Goal: Information Seeking & Learning: Check status

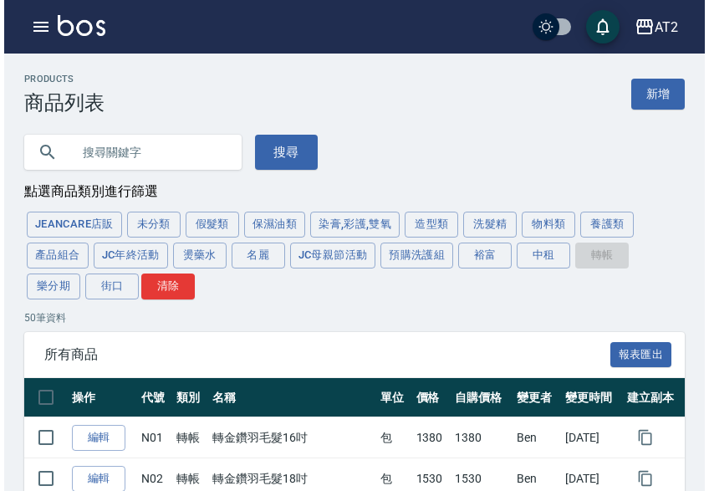
scroll to position [1589, 0]
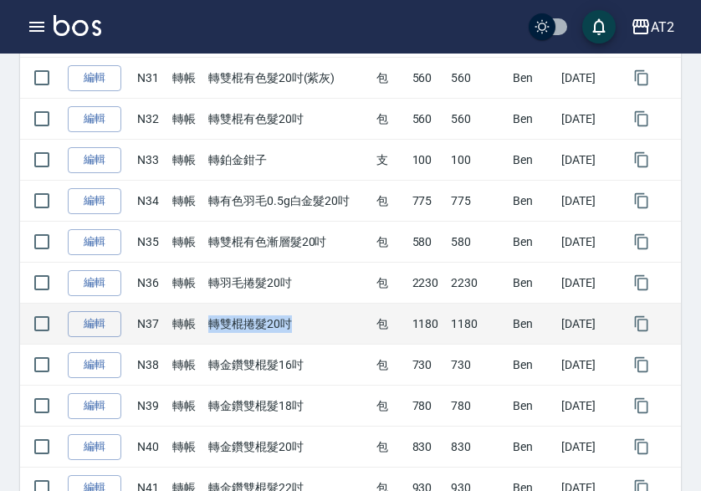
drag, startPoint x: 202, startPoint y: 325, endPoint x: 307, endPoint y: 330, distance: 104.6
click at [307, 330] on td "轉雙棍捲髮20吋" at bounding box center [288, 323] width 168 height 41
copy td "轉雙棍捲髮20吋"
drag, startPoint x: 390, startPoint y: 318, endPoint x: 461, endPoint y: 323, distance: 70.4
click at [461, 323] on tr "編輯 N37 轉帳 轉雙棍捲髮20吋 包 1180 1180 Ben 2025/09/13" at bounding box center [350, 323] width 660 height 41
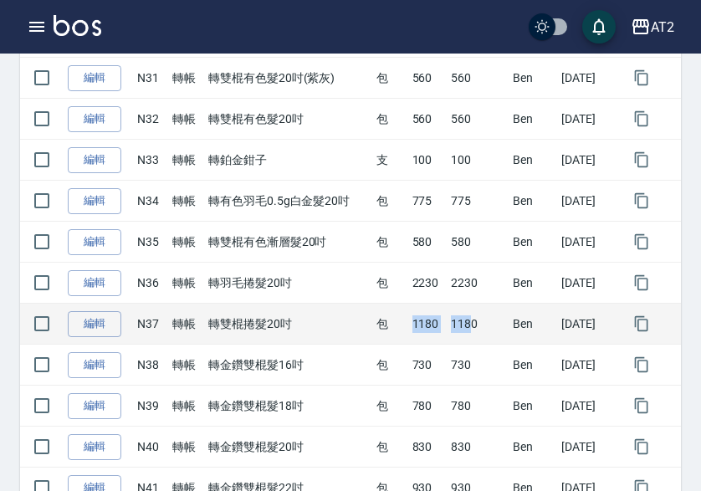
click at [380, 321] on td "包" at bounding box center [390, 323] width 36 height 41
drag, startPoint x: 400, startPoint y: 321, endPoint x: 429, endPoint y: 323, distance: 28.5
click at [429, 323] on td "1180" at bounding box center [427, 323] width 39 height 41
copy td "1180"
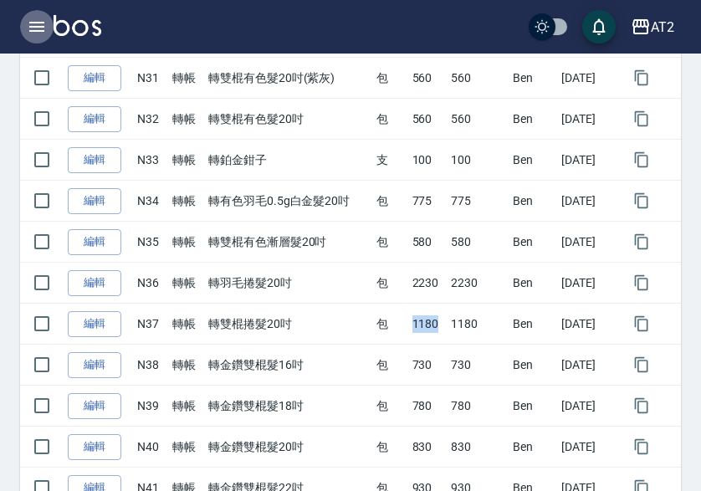
click at [30, 20] on icon "button" at bounding box center [37, 27] width 20 height 20
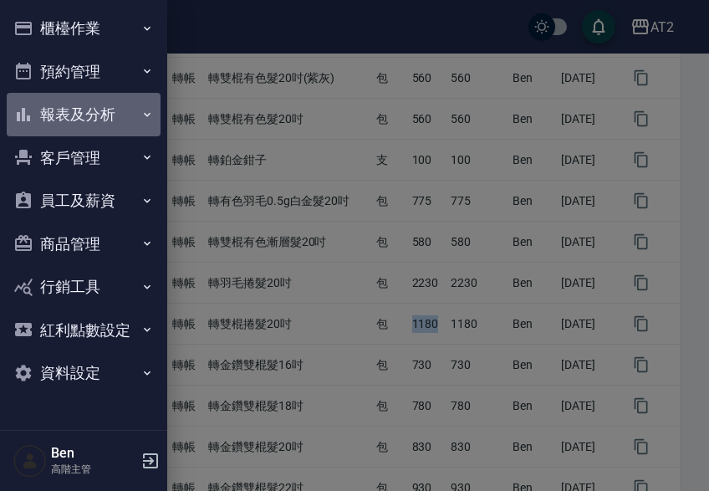
click at [126, 119] on button "報表及分析" at bounding box center [84, 114] width 154 height 43
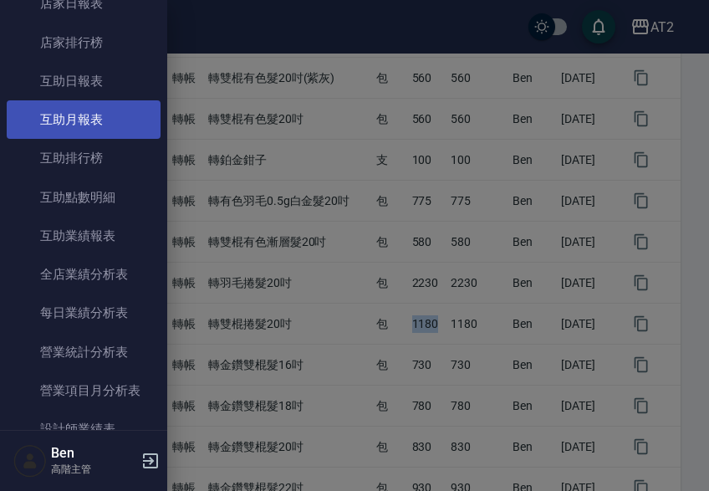
scroll to position [251, 0]
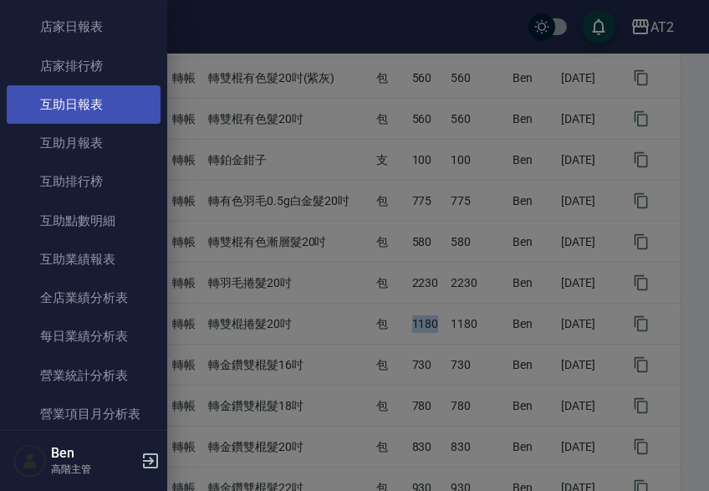
click at [105, 115] on link "互助日報表" at bounding box center [84, 104] width 154 height 38
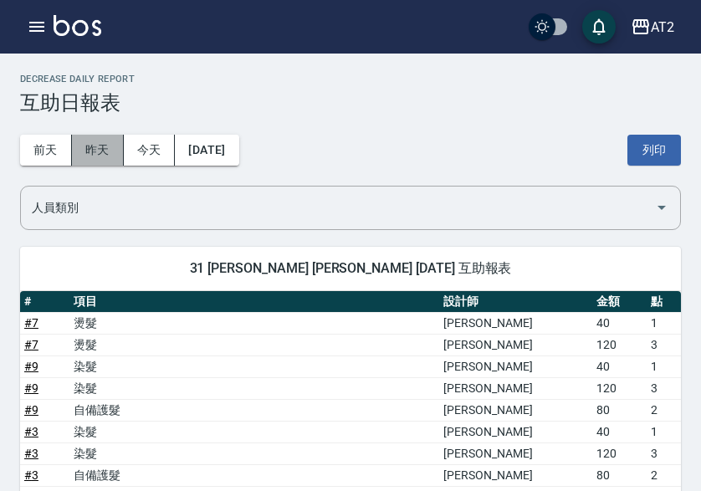
click at [95, 148] on button "昨天" at bounding box center [98, 150] width 52 height 31
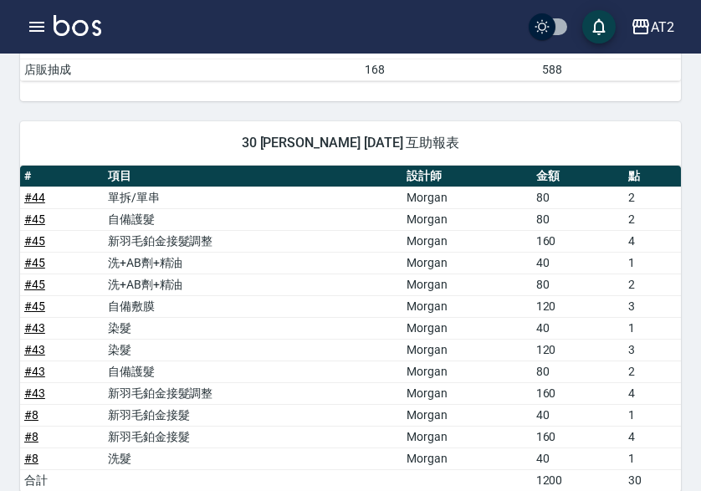
scroll to position [418, 0]
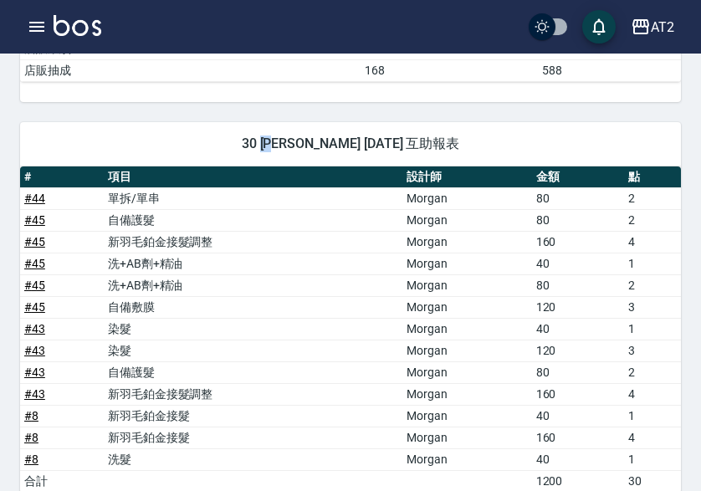
drag, startPoint x: 260, startPoint y: 138, endPoint x: 280, endPoint y: 145, distance: 21.2
click at [280, 145] on span "30 小安 林纭安 09/13/2025 互助報表" at bounding box center [350, 143] width 620 height 17
copy span "小安"
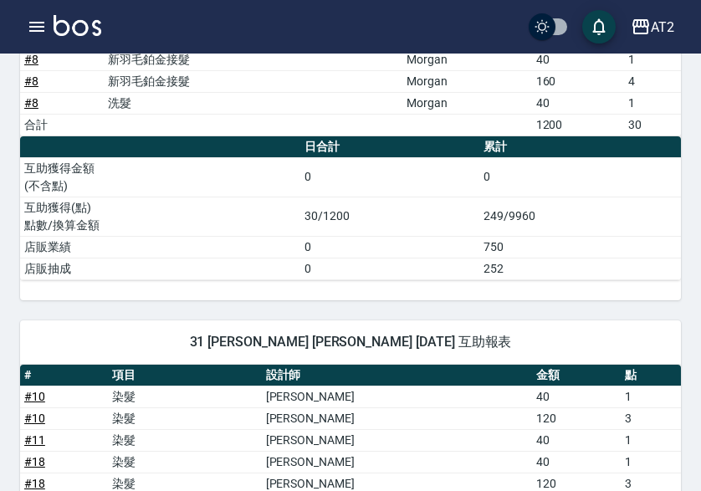
scroll to position [836, 0]
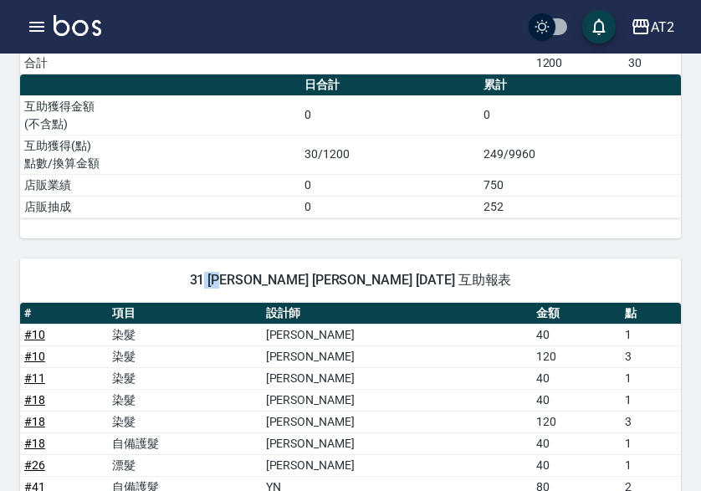
drag, startPoint x: 264, startPoint y: 279, endPoint x: 280, endPoint y: 280, distance: 15.9
click at [281, 280] on span "31 小羿 趙羿婷 09/13/2025 互助報表" at bounding box center [350, 280] width 620 height 17
drag, startPoint x: 273, startPoint y: 280, endPoint x: 263, endPoint y: 280, distance: 9.2
click at [272, 280] on span "31 小羿 趙羿婷 09/13/2025 互助報表" at bounding box center [350, 280] width 620 height 17
click at [262, 280] on span "31 小羿 趙羿婷 09/13/2025 互助報表" at bounding box center [350, 280] width 620 height 17
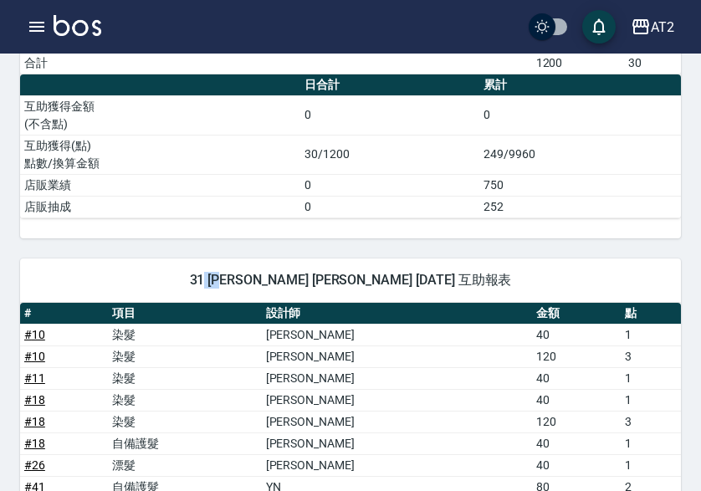
click at [278, 282] on span "31 小羿 趙羿婷 09/13/2025 互助報表" at bounding box center [350, 280] width 620 height 17
drag, startPoint x: 263, startPoint y: 278, endPoint x: 283, endPoint y: 278, distance: 19.2
click at [283, 278] on span "31 小羿 趙羿婷 09/13/2025 互助報表" at bounding box center [350, 280] width 620 height 17
copy span "小羿"
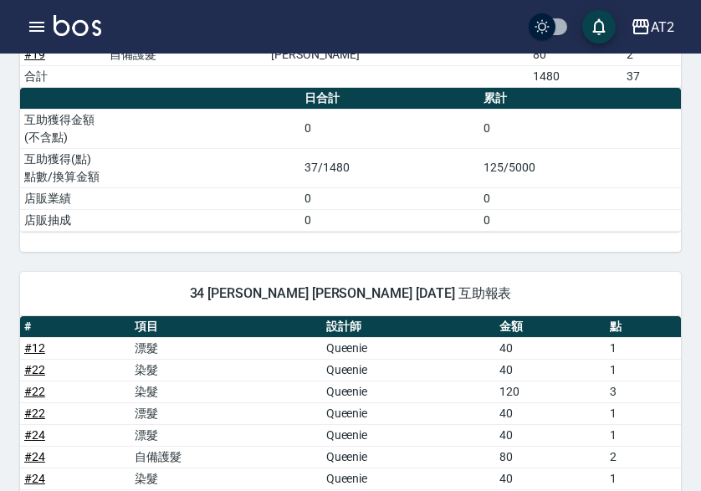
scroll to position [2174, 0]
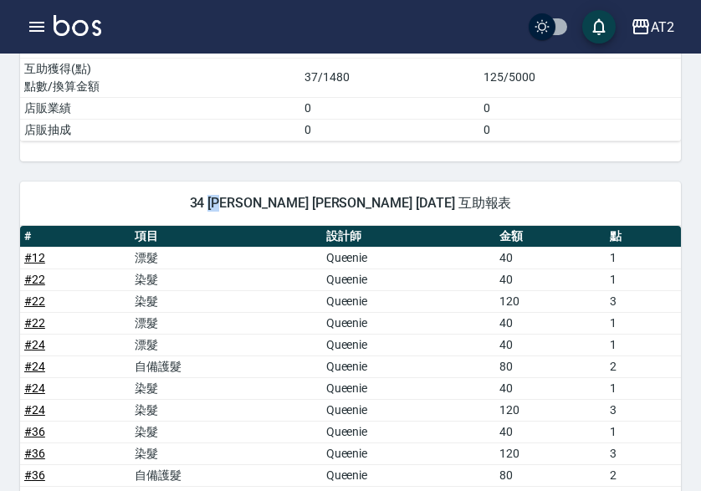
click at [284, 204] on span "34 小潔 陳怡潔 09/13/2025 互助報表" at bounding box center [350, 203] width 620 height 17
copy span "小潔"
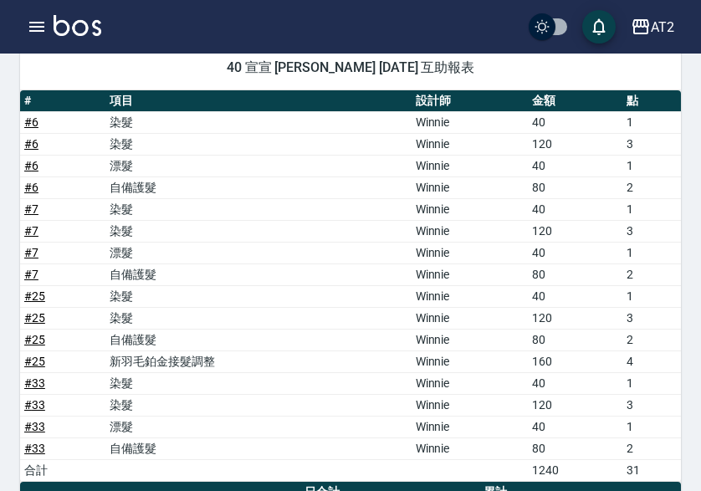
scroll to position [2843, 0]
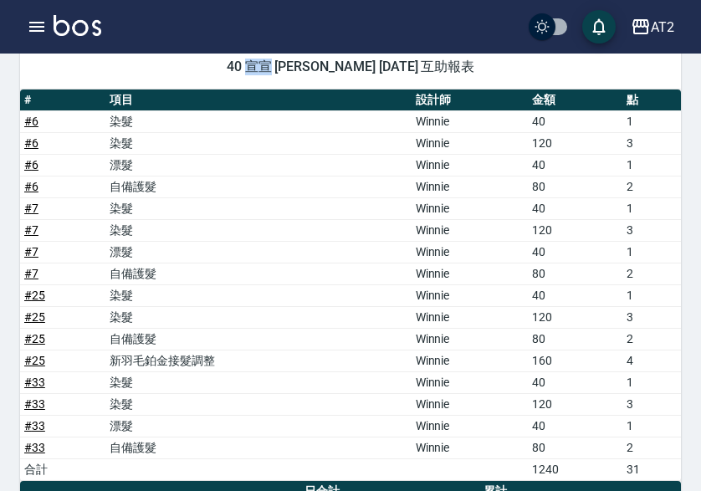
drag, startPoint x: 263, startPoint y: 69, endPoint x: 281, endPoint y: 69, distance: 17.6
click at [281, 69] on span "40 宣宣 李宣槿 09/13/2025 互助報表" at bounding box center [350, 67] width 620 height 17
copy span "宣宣"
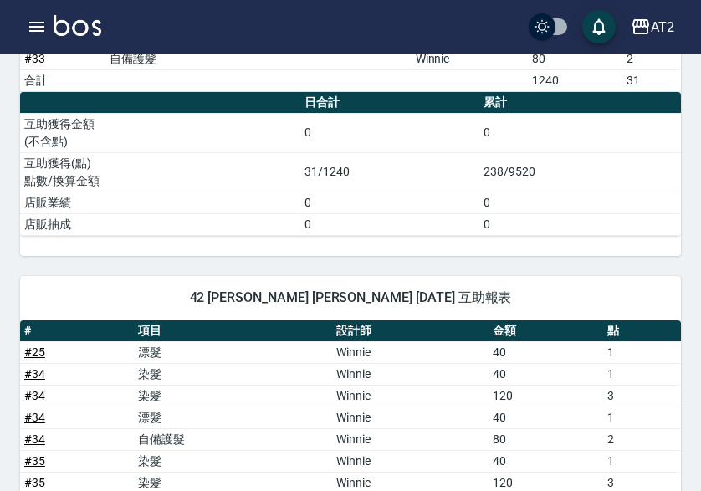
scroll to position [3261, 0]
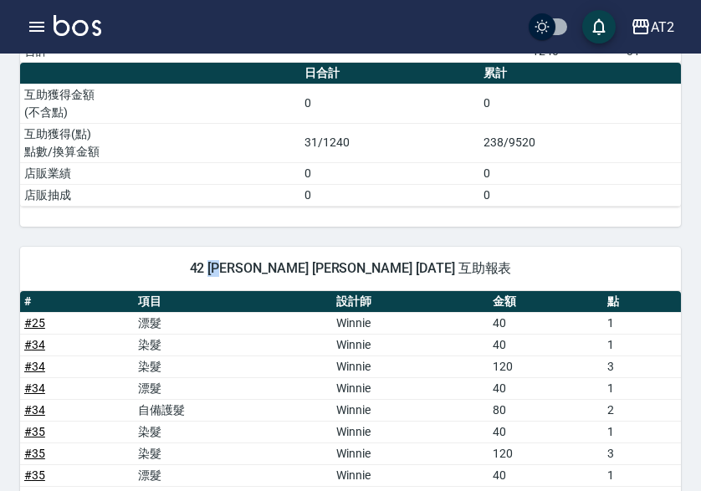
drag, startPoint x: 263, startPoint y: 263, endPoint x: 280, endPoint y: 266, distance: 17.7
click at [280, 266] on span "42 軒軒 江昀軒 09/13/2025 互助報表" at bounding box center [350, 268] width 620 height 17
copy span "軒軒"
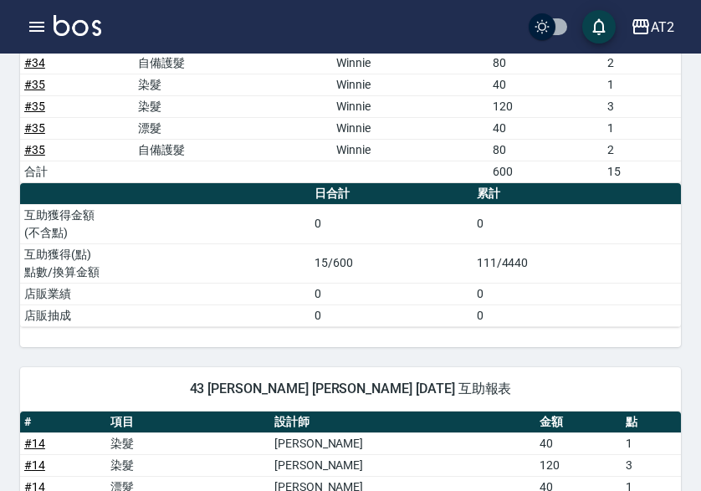
scroll to position [3762, 0]
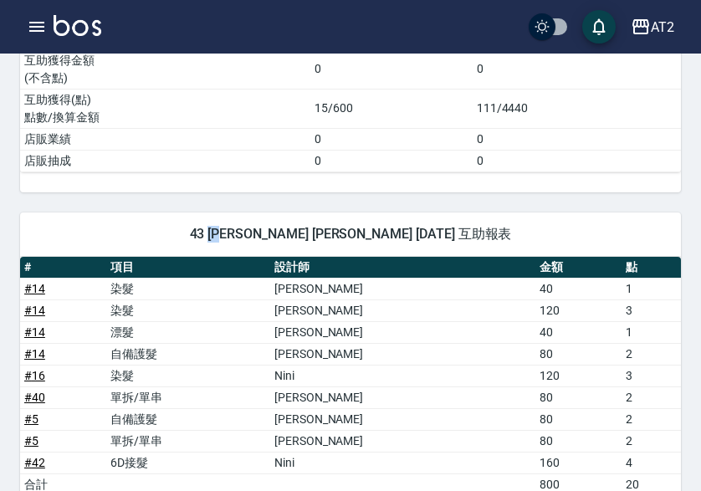
drag, startPoint x: 265, startPoint y: 229, endPoint x: 283, endPoint y: 232, distance: 18.6
click at [283, 232] on span "43 小馨 張藝馨 09/13/2025 互助報表" at bounding box center [350, 234] width 620 height 17
copy span "小馨"
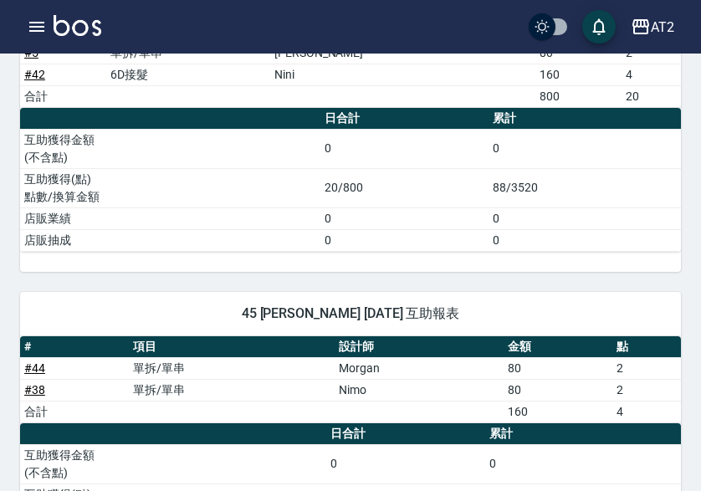
scroll to position [4180, 0]
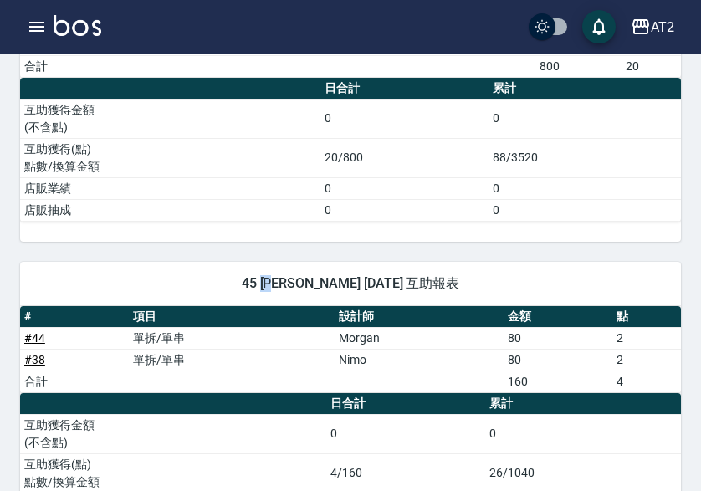
drag, startPoint x: 259, startPoint y: 286, endPoint x: 280, endPoint y: 285, distance: 20.9
click at [280, 285] on span "45 華華 彭敏華 09/13/2025 互助報表" at bounding box center [350, 283] width 620 height 17
copy span "華華"
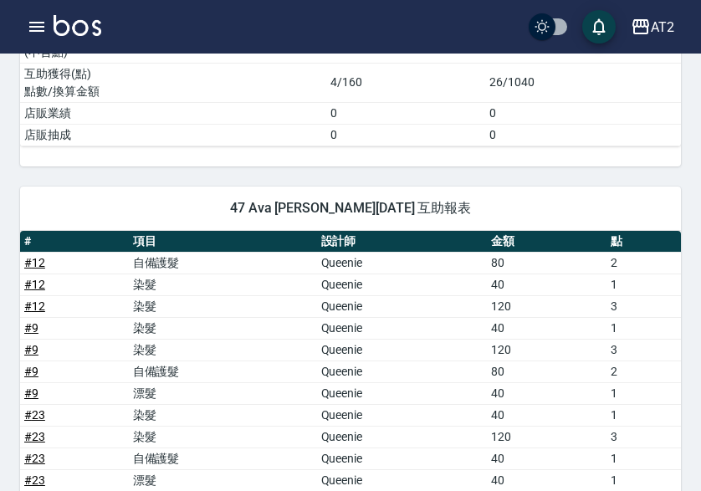
scroll to position [4598, 0]
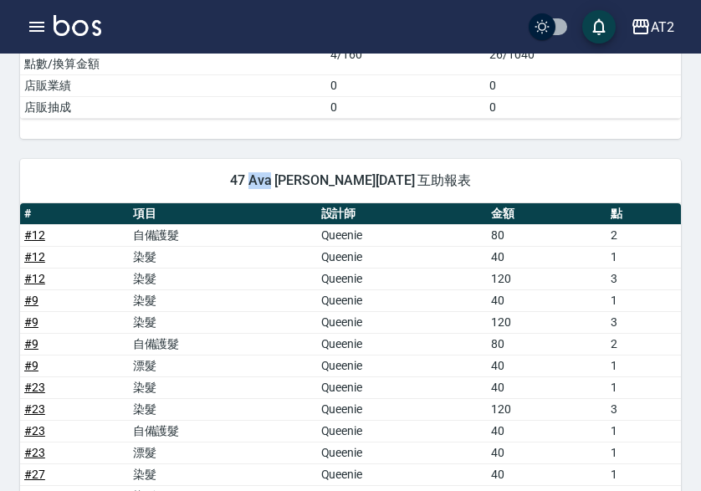
drag, startPoint x: 260, startPoint y: 178, endPoint x: 282, endPoint y: 181, distance: 22.0
click at [282, 181] on span "47 Ava 陳思廷 09/13/2025 互助報表" at bounding box center [350, 180] width 620 height 17
copy span "Ava"
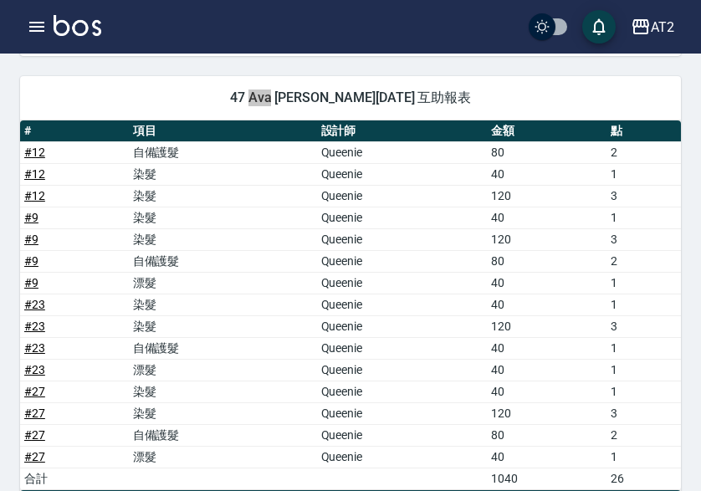
scroll to position [5016, 0]
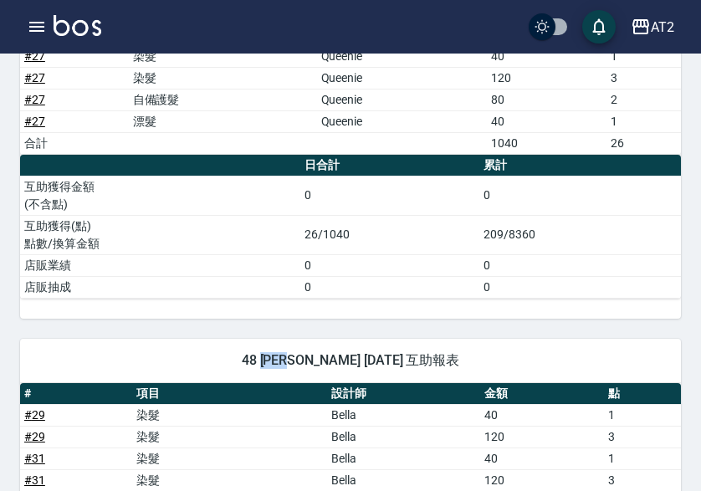
drag, startPoint x: 265, startPoint y: 358, endPoint x: 286, endPoint y: 359, distance: 20.9
click at [286, 359] on span "48 Ivy 洪郁珈 09/13/2025 互助報表" at bounding box center [350, 360] width 620 height 17
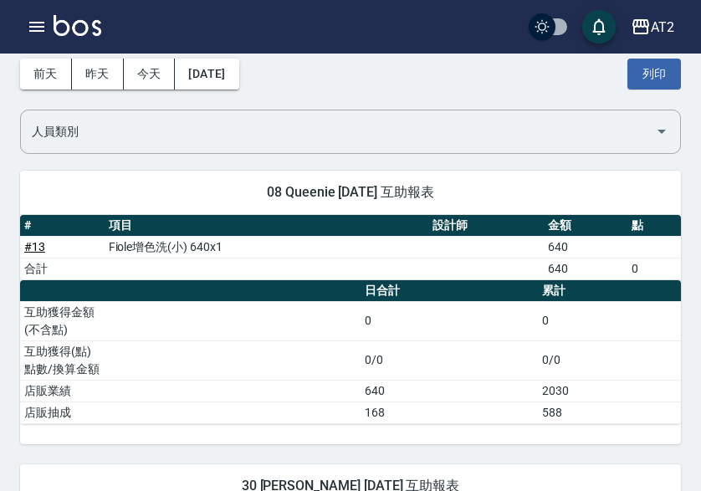
scroll to position [0, 0]
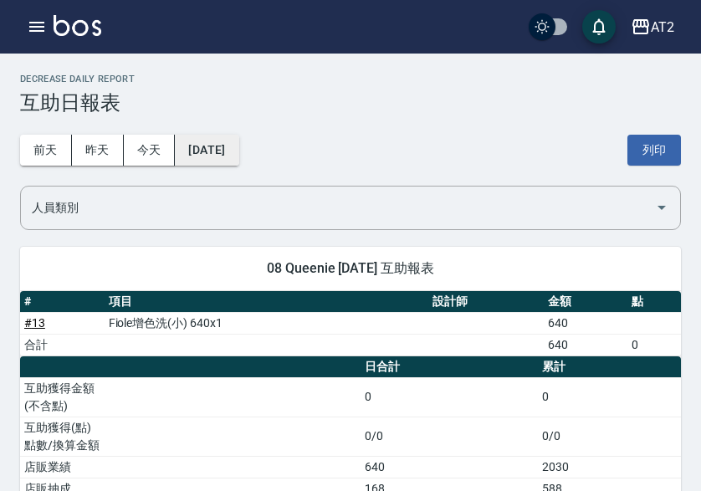
click at [212, 143] on button "[DATE]" at bounding box center [207, 150] width 64 height 31
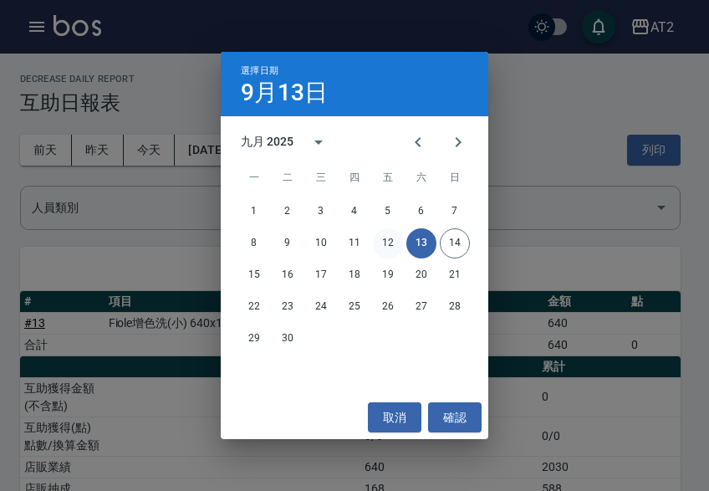
click at [390, 241] on button "12" at bounding box center [388, 243] width 30 height 30
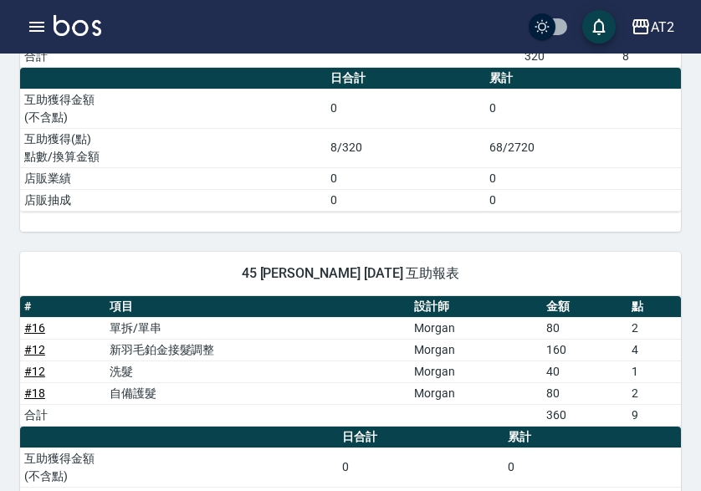
scroll to position [2007, 0]
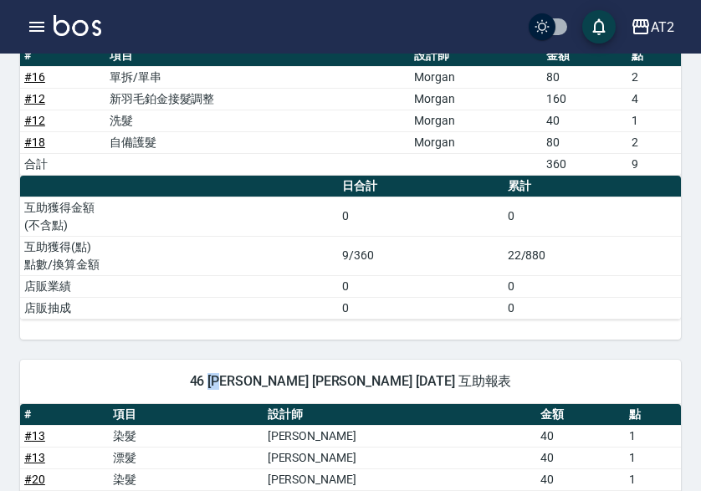
drag, startPoint x: 262, startPoint y: 382, endPoint x: 283, endPoint y: 384, distance: 21.0
click at [283, 384] on span "46 小妍 曾欣妍 09/12/2025 互助報表" at bounding box center [350, 381] width 620 height 17
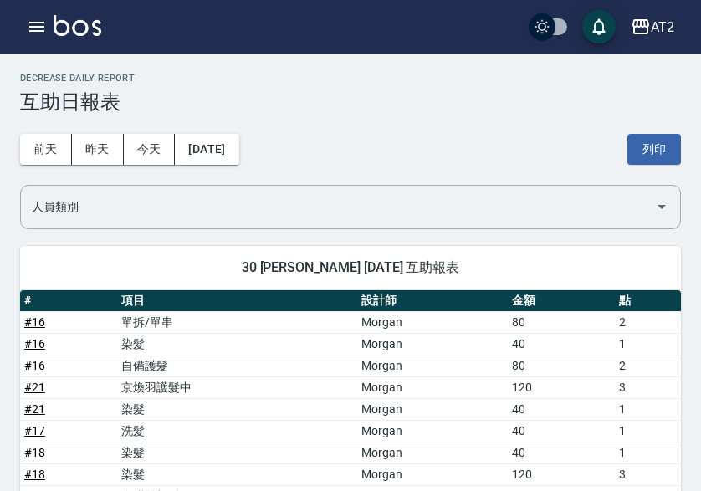
scroll to position [0, 0]
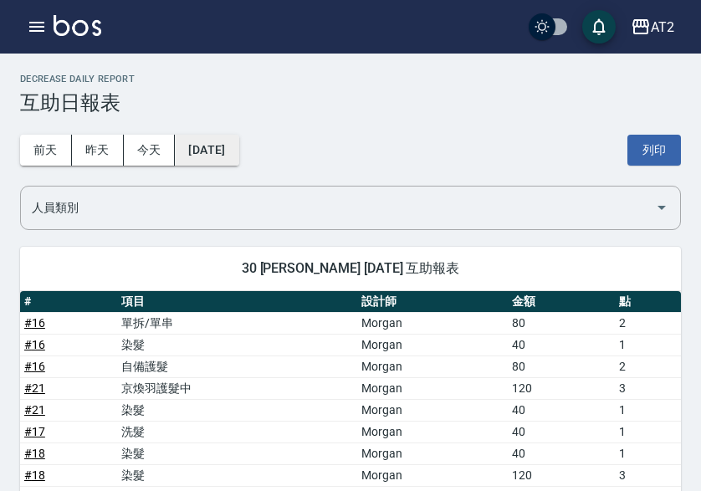
click at [238, 145] on button "2025/09/12" at bounding box center [207, 150] width 64 height 31
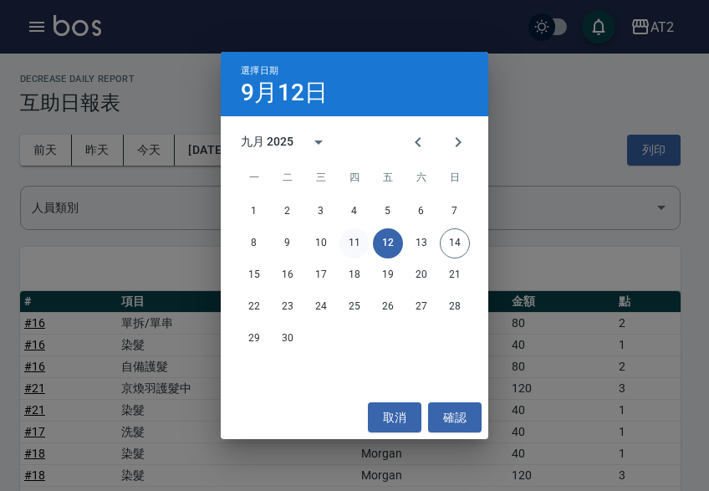
click at [357, 234] on button "11" at bounding box center [354, 243] width 30 height 30
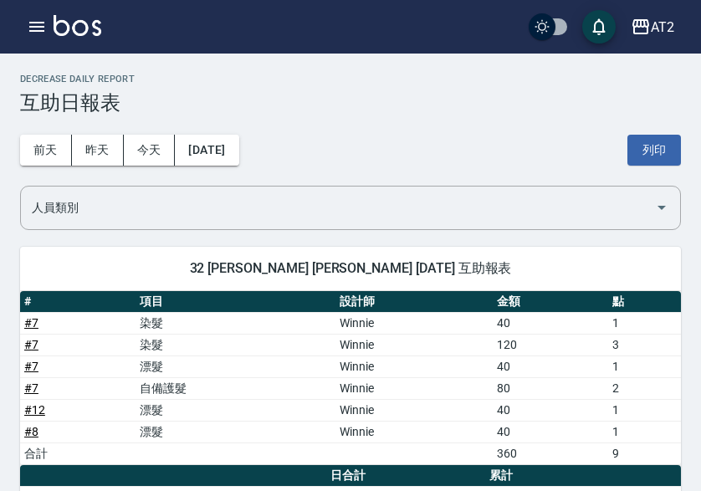
click at [283, 144] on div "前天 昨天 今天 2025/09/11 列印" at bounding box center [350, 150] width 660 height 71
click at [222, 147] on button "2025/09/11" at bounding box center [207, 150] width 64 height 31
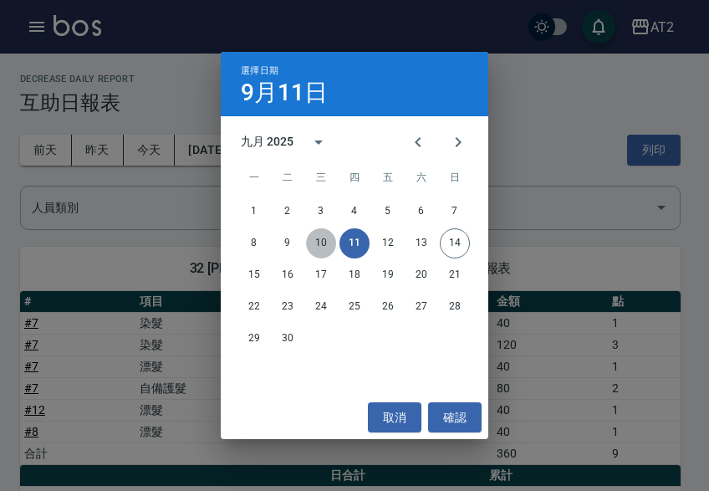
click at [332, 242] on button "10" at bounding box center [321, 243] width 30 height 30
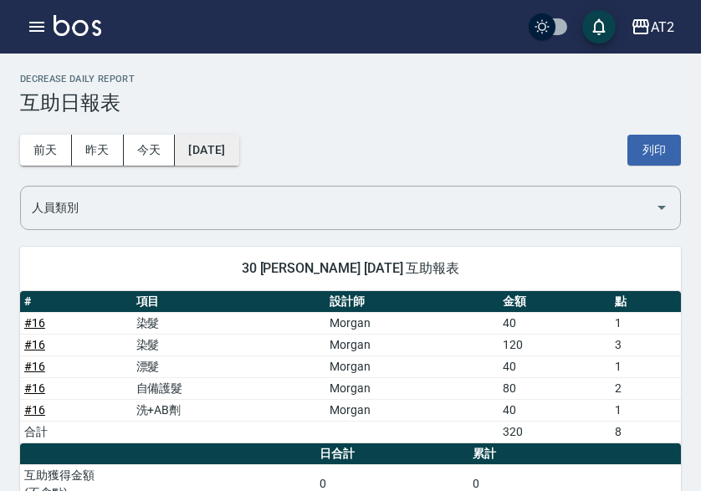
click at [238, 139] on button "2025/09/10" at bounding box center [207, 150] width 64 height 31
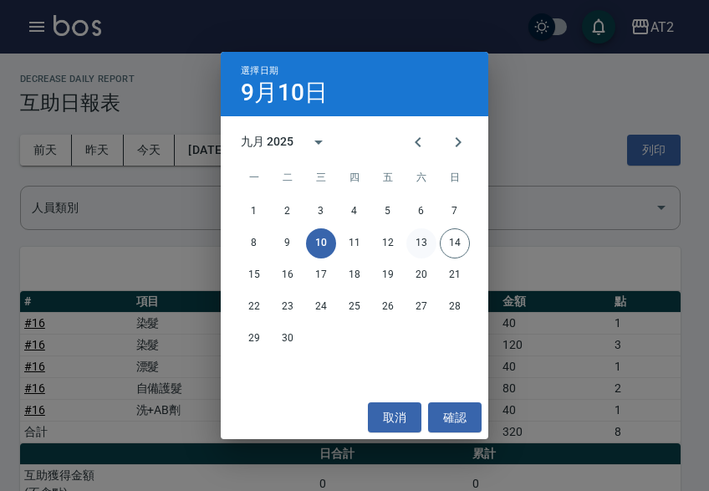
click at [421, 240] on button "13" at bounding box center [421, 243] width 30 height 30
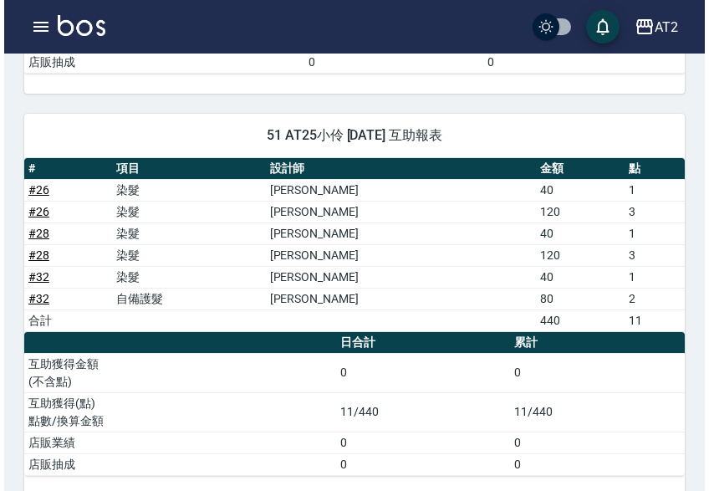
scroll to position [5842, 0]
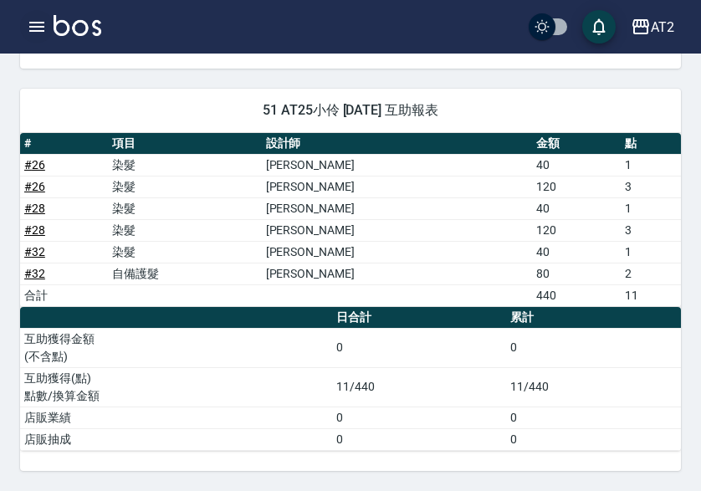
click at [33, 25] on icon "button" at bounding box center [37, 27] width 20 height 20
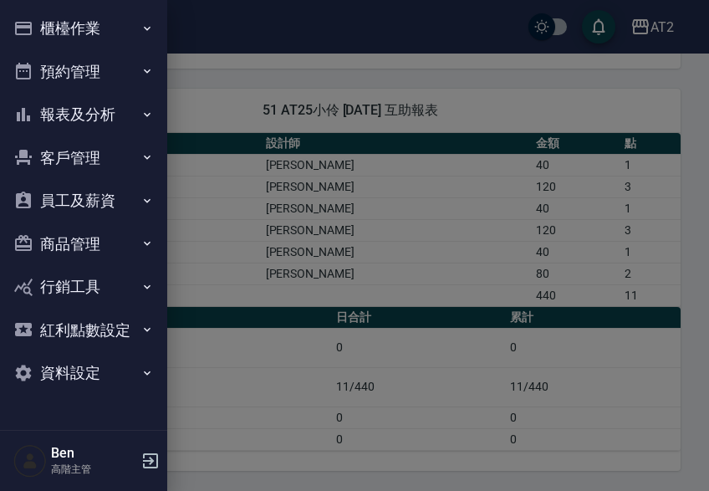
click at [103, 201] on button "員工及薪資" at bounding box center [84, 200] width 154 height 43
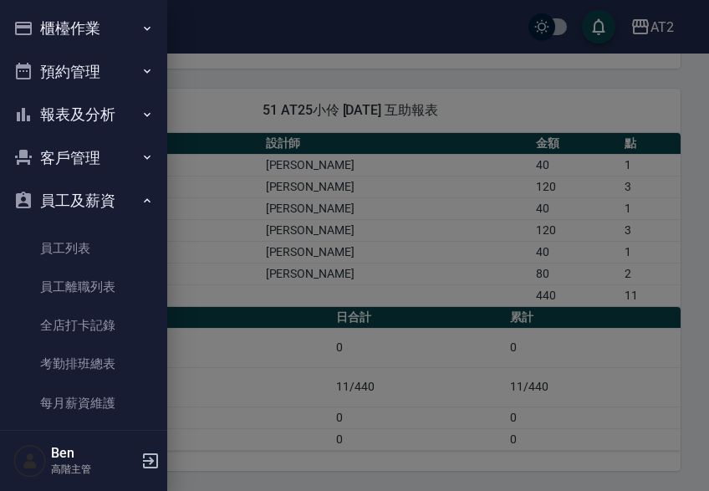
click at [74, 227] on ul "員工列表 員工離職列表 全店打卡記錄 考勤排班總表 每月薪資維護 薪資條 薪資明細表 薪資轉帳明細" at bounding box center [84, 383] width 154 height 323
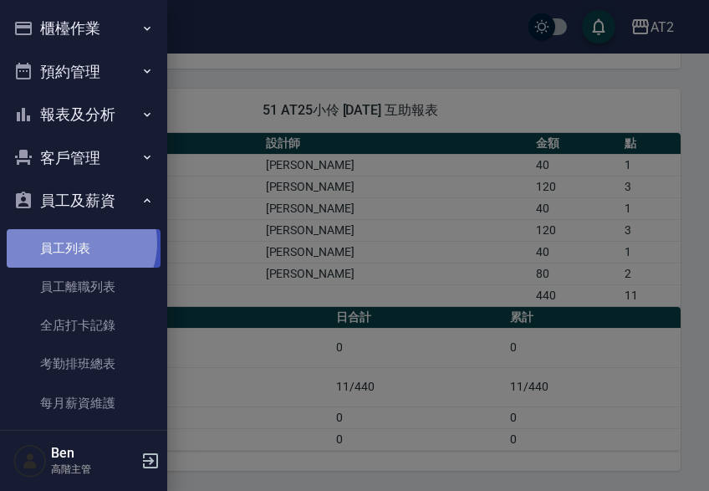
click at [74, 242] on link "員工列表" at bounding box center [84, 248] width 154 height 38
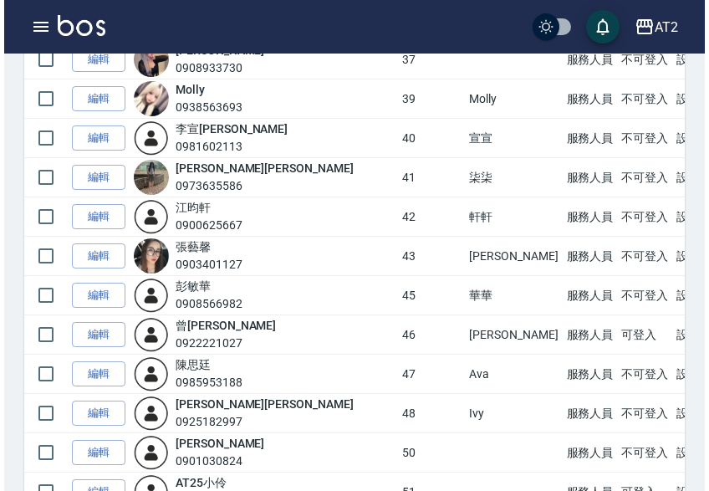
scroll to position [920, 0]
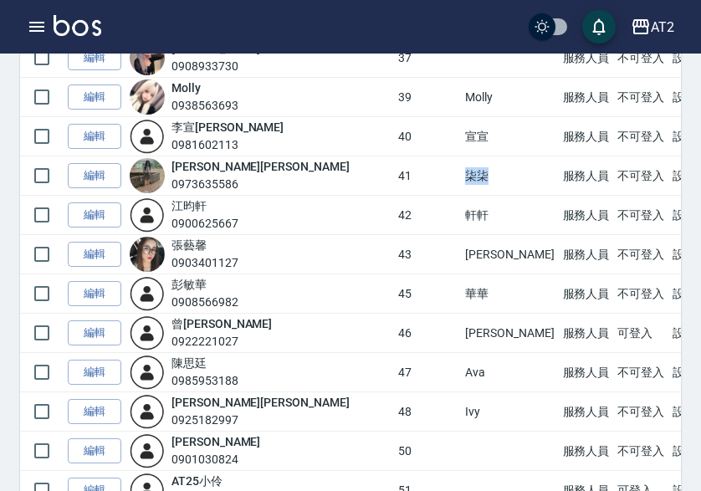
drag, startPoint x: 381, startPoint y: 157, endPoint x: 402, endPoint y: 157, distance: 20.9
click at [461, 157] on td "柒柒" at bounding box center [509, 175] width 97 height 39
click at [662, 27] on div "AT2" at bounding box center [661, 27] width 23 height 21
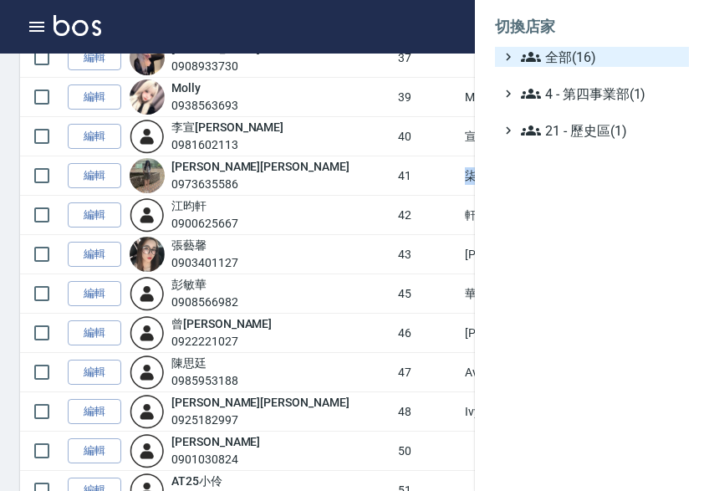
click at [655, 54] on span "全部(16)" at bounding box center [601, 57] width 161 height 20
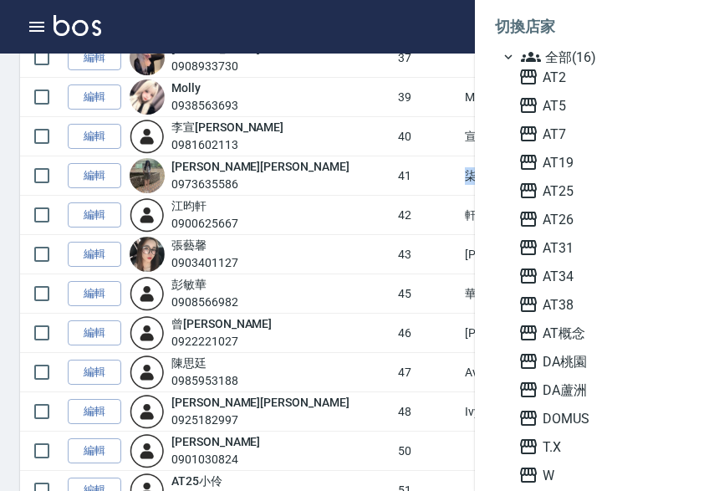
click at [593, 201] on div "AT2 AT5 AT7 AT19 AT25 AT26 AT31 AT34 AT38 AT概念 DA桃園 DA蘆洲 DOMUS T.X W 尚洋成都" at bounding box center [600, 290] width 177 height 446
click at [589, 183] on span "AT25" at bounding box center [600, 191] width 164 height 20
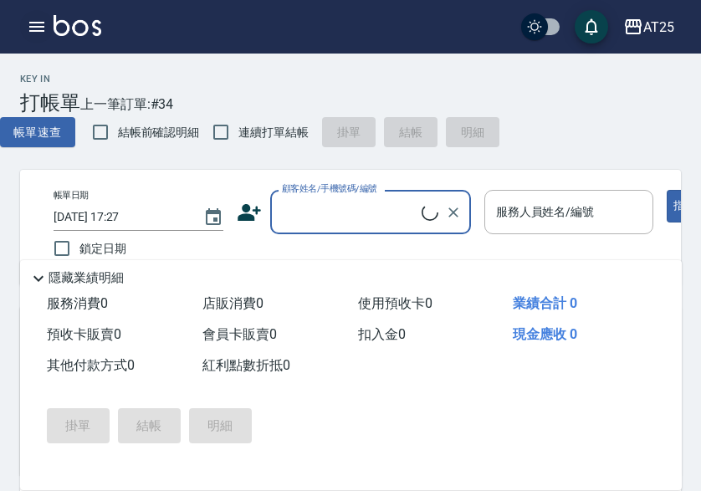
click at [24, 30] on button "button" at bounding box center [36, 26] width 33 height 33
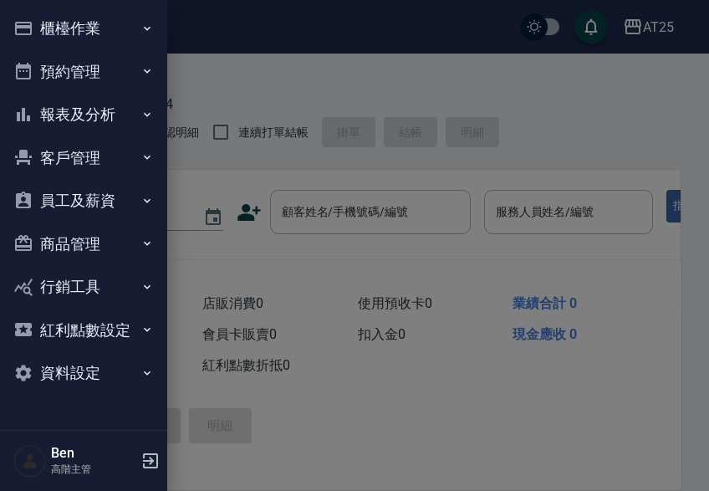
click at [661, 84] on div at bounding box center [354, 245] width 709 height 491
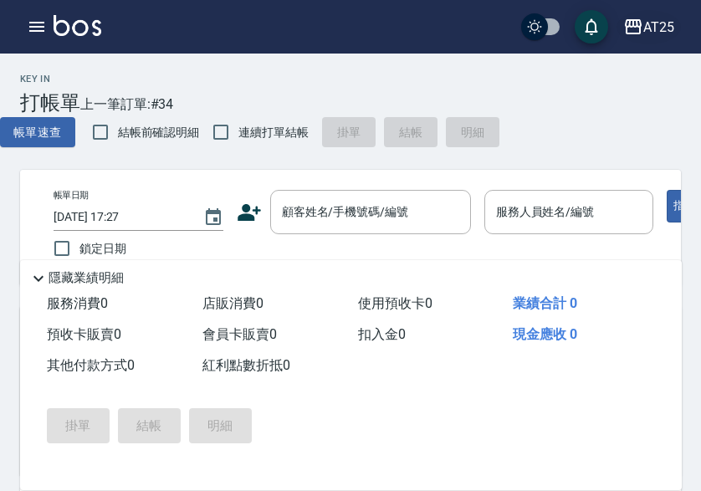
click at [650, 33] on div "AT25" at bounding box center [658, 27] width 31 height 21
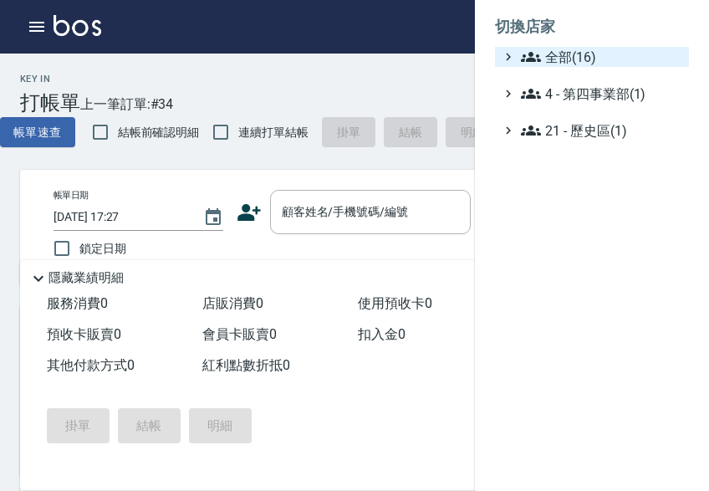
click at [650, 50] on span "全部(16)" at bounding box center [601, 57] width 161 height 20
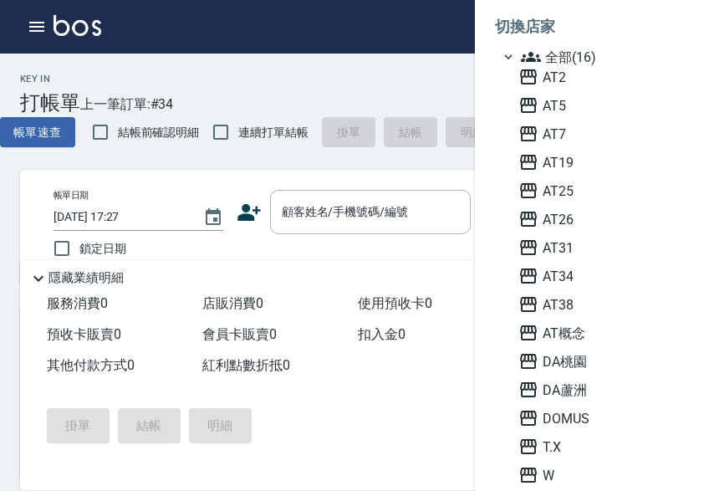
click at [629, 263] on div "AT2 AT5 AT7 AT19 AT25 AT26 AT31 AT34 AT38 AT概念 DA桃園 DA蘆洲 DOMUS T.X W 尚洋成都" at bounding box center [600, 290] width 177 height 446
click at [619, 278] on span "AT34" at bounding box center [600, 276] width 164 height 20
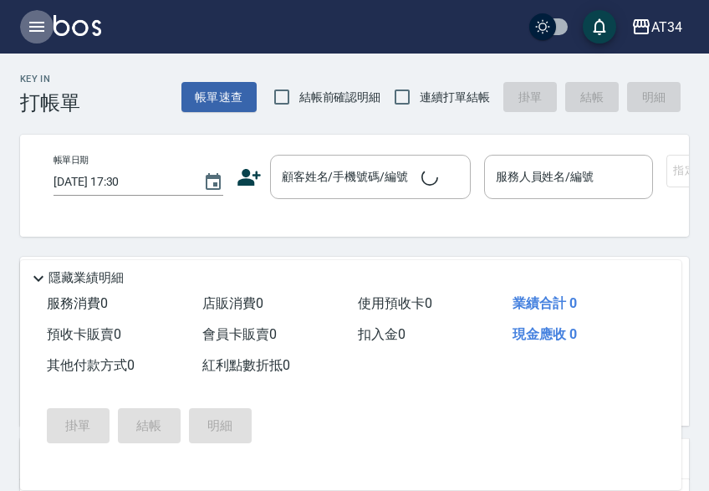
click at [28, 30] on icon "button" at bounding box center [37, 27] width 20 height 20
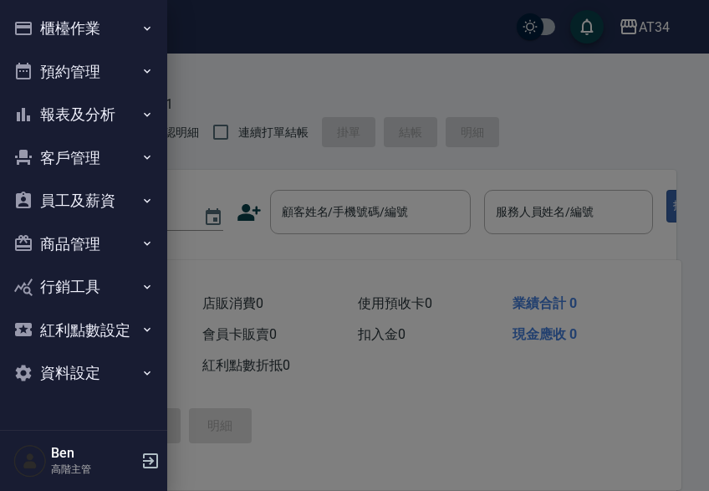
click at [106, 124] on button "報表及分析" at bounding box center [84, 114] width 154 height 43
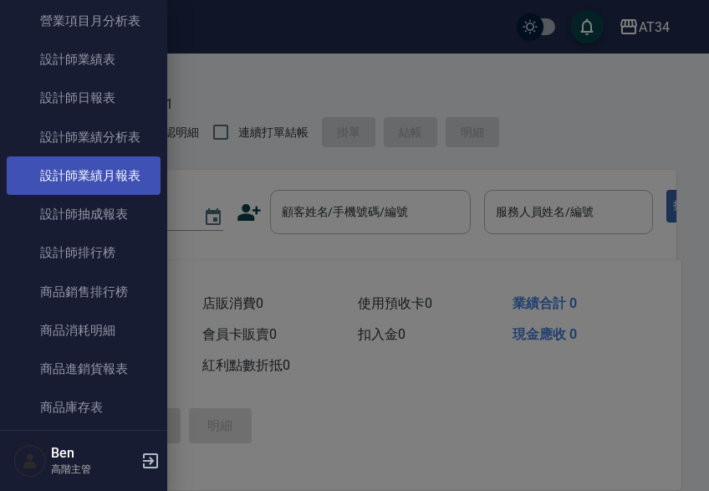
scroll to position [669, 0]
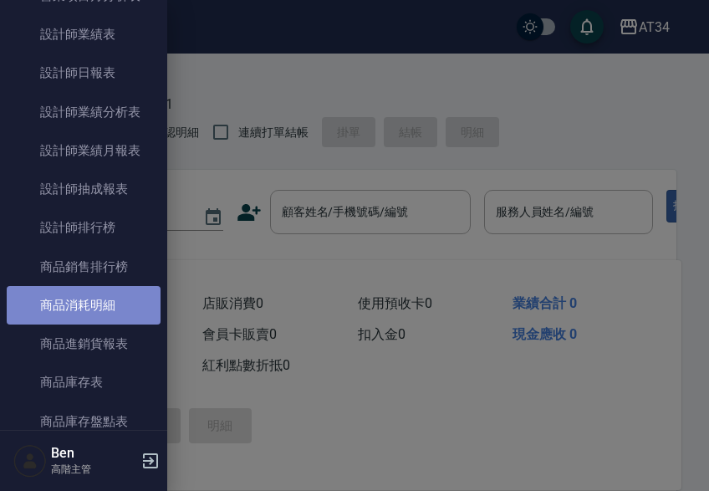
click at [98, 315] on link "商品消耗明細" at bounding box center [84, 305] width 154 height 38
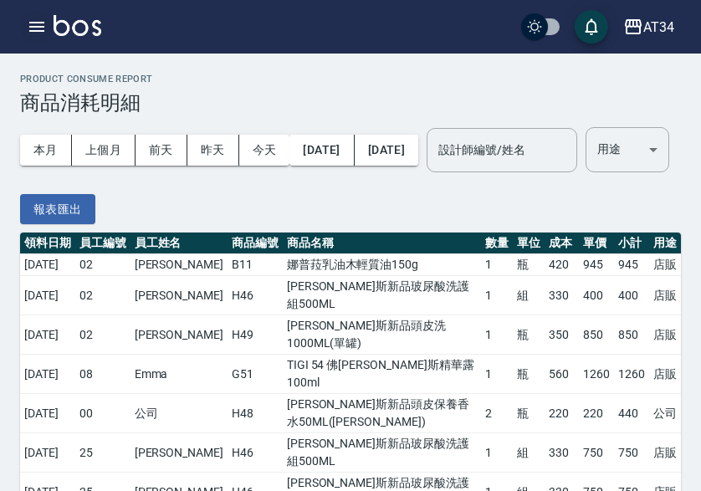
click at [39, 24] on icon "button" at bounding box center [37, 27] width 20 height 20
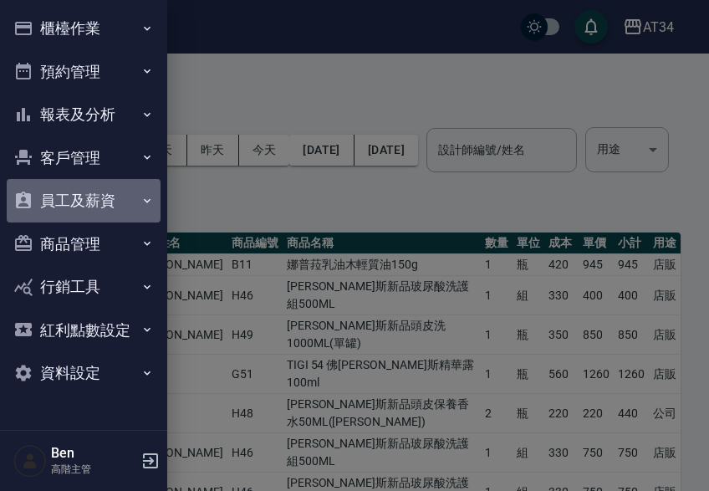
click at [87, 207] on button "員工及薪資" at bounding box center [84, 200] width 154 height 43
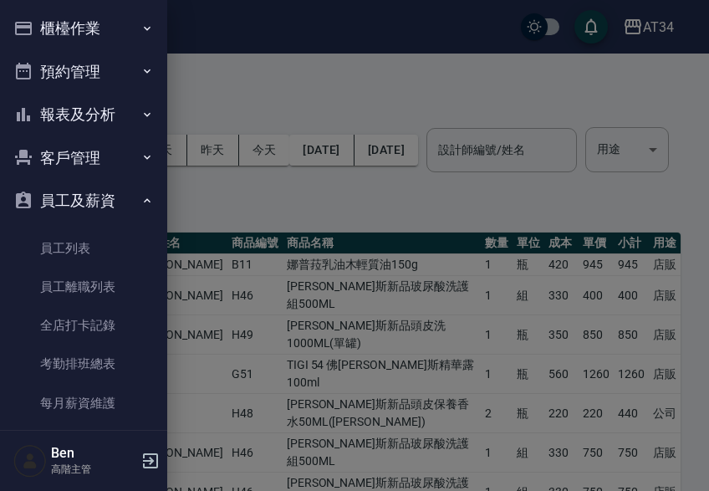
click at [90, 201] on button "員工及薪資" at bounding box center [84, 200] width 154 height 43
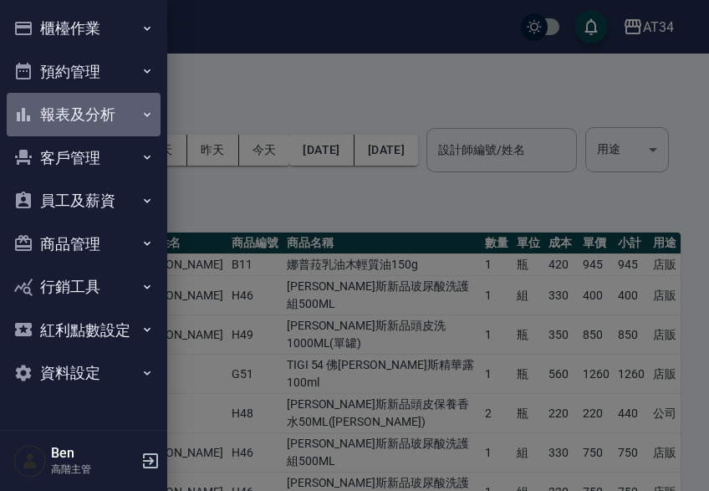
click at [102, 114] on button "報表及分析" at bounding box center [84, 114] width 154 height 43
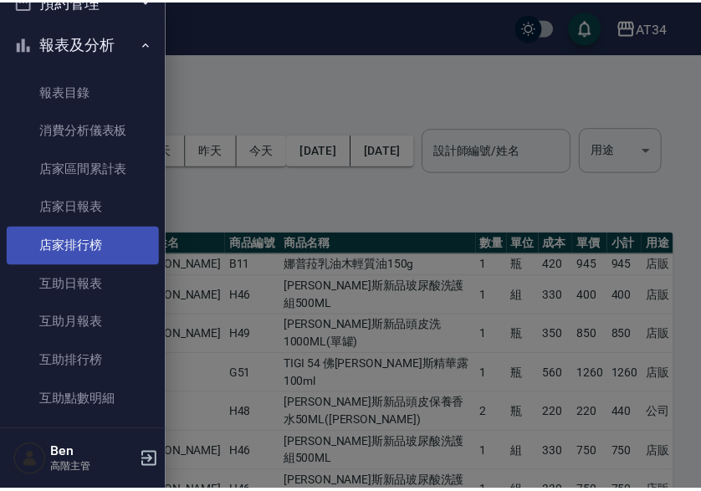
scroll to position [251, 0]
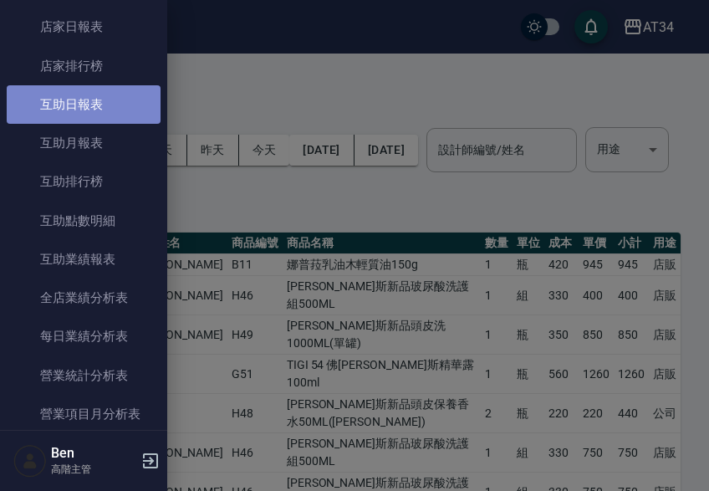
click at [111, 114] on link "互助日報表" at bounding box center [84, 104] width 154 height 38
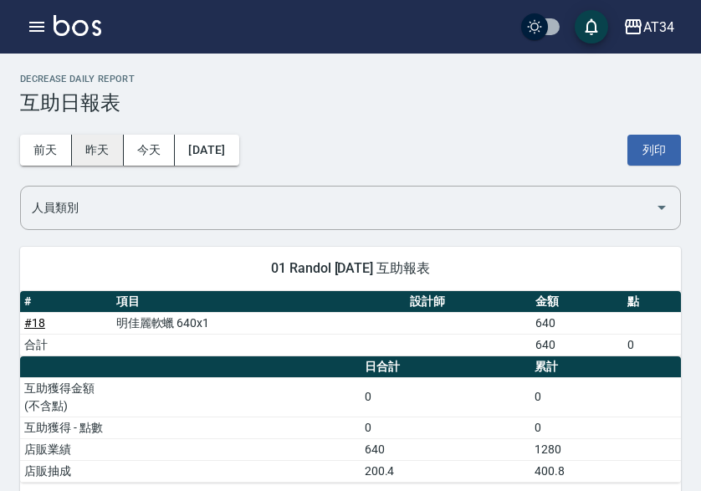
click at [94, 151] on button "昨天" at bounding box center [98, 150] width 52 height 31
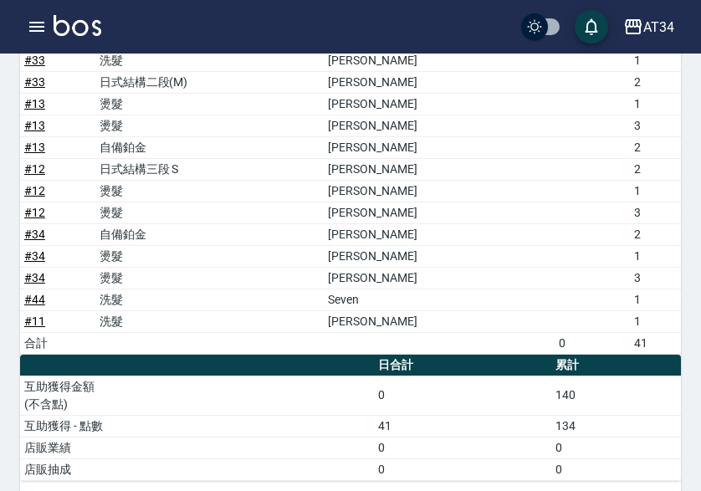
scroll to position [1338, 0]
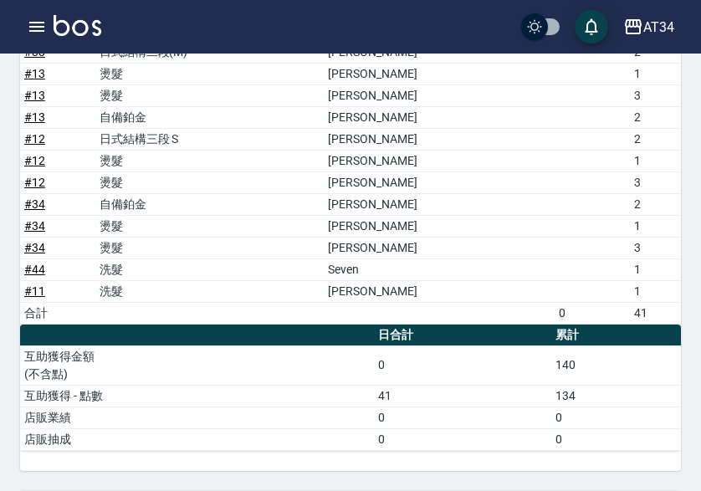
click at [324, 174] on td "燙髮" at bounding box center [209, 182] width 229 height 22
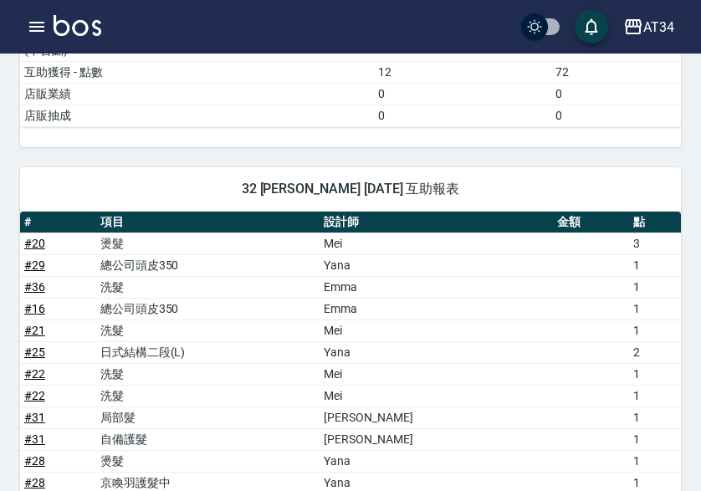
scroll to position [2425, 0]
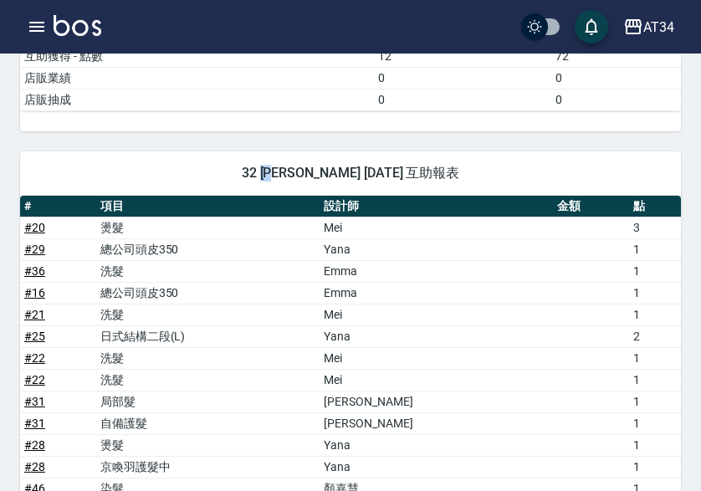
drag, startPoint x: 264, startPoint y: 174, endPoint x: 282, endPoint y: 178, distance: 18.0
click at [282, 178] on span "32 阿源 徐承源 09/13/2025 互助報表" at bounding box center [350, 173] width 620 height 17
copy span "阿源"
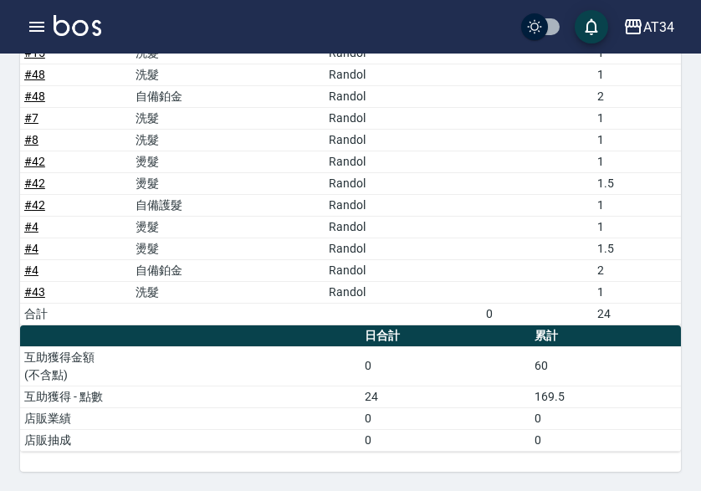
scroll to position [3289, 0]
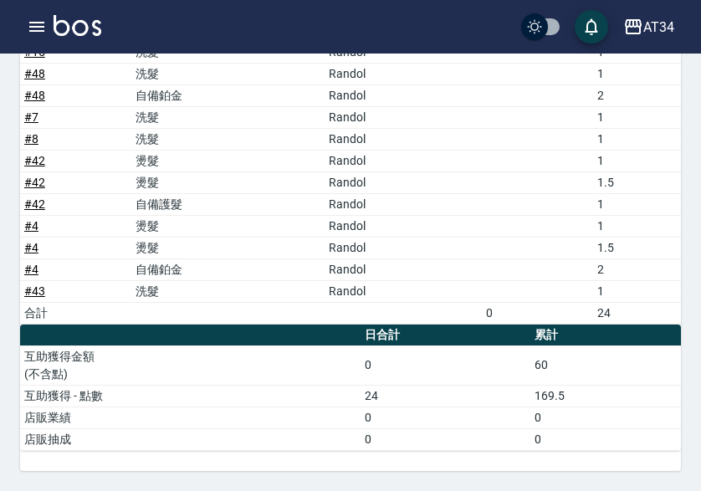
click at [432, 241] on td "Randol" at bounding box center [402, 248] width 157 height 22
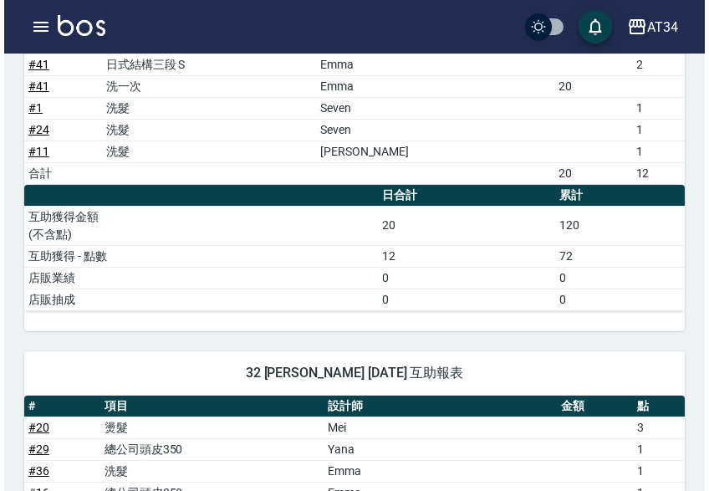
scroll to position [2202, 0]
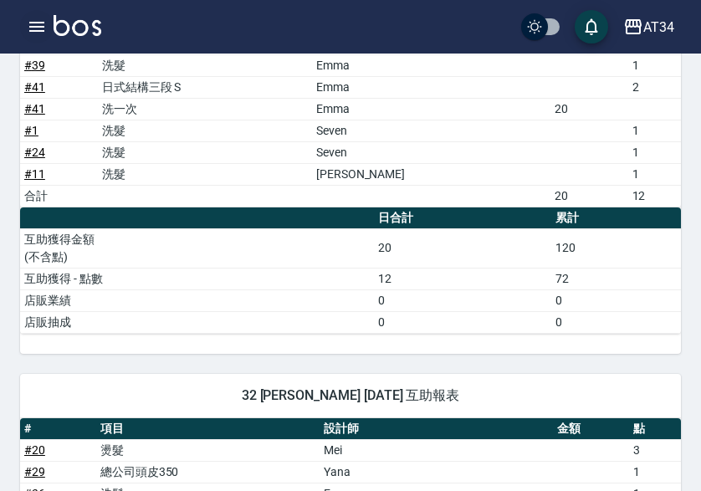
click at [33, 19] on icon "button" at bounding box center [37, 27] width 20 height 20
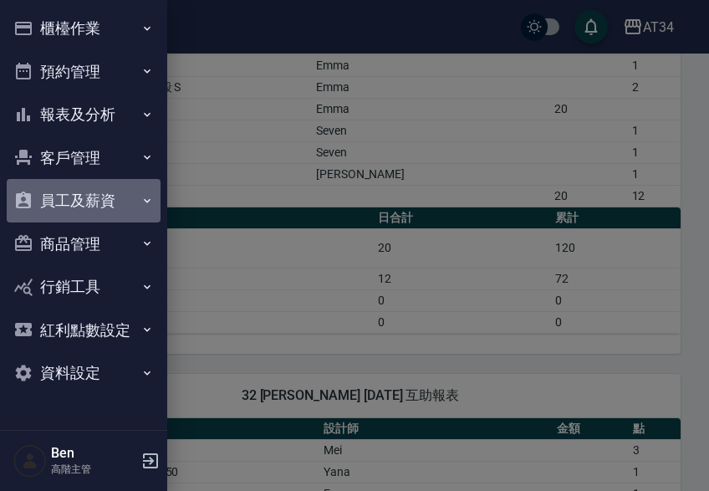
click at [98, 197] on button "員工及薪資" at bounding box center [84, 200] width 154 height 43
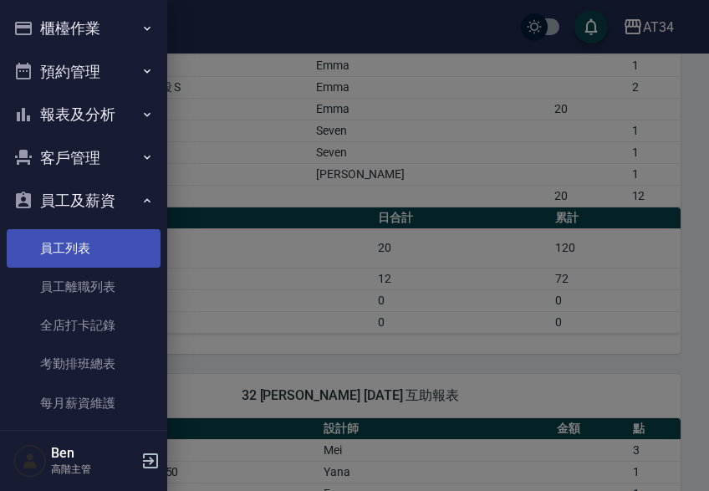
click at [73, 236] on link "員工列表" at bounding box center [84, 248] width 154 height 38
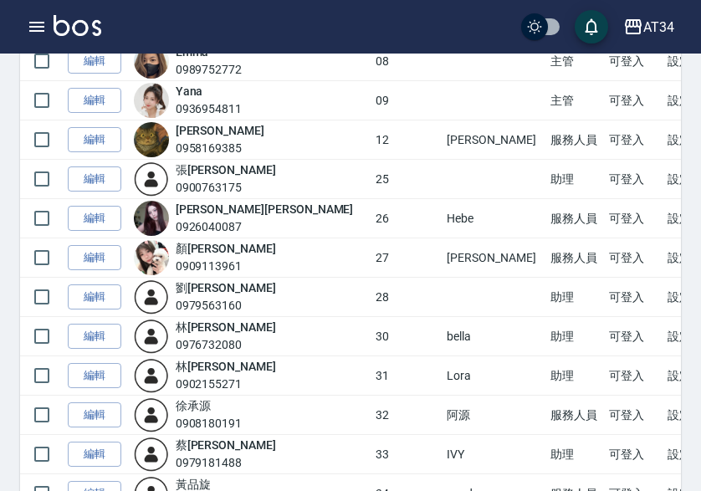
scroll to position [669, 0]
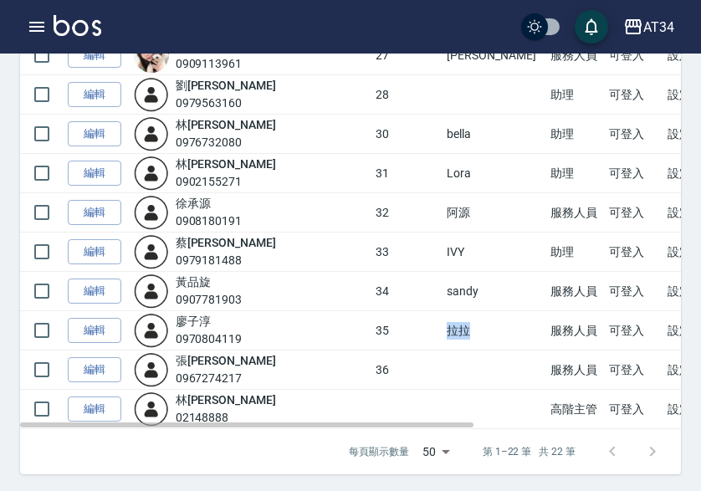
drag, startPoint x: 391, startPoint y: 325, endPoint x: 413, endPoint y: 326, distance: 21.8
click at [442, 326] on td "拉拉" at bounding box center [494, 330] width 104 height 39
copy td "拉拉"
drag, startPoint x: 388, startPoint y: 243, endPoint x: 407, endPoint y: 247, distance: 19.7
click at [442, 247] on td "IVY" at bounding box center [494, 251] width 104 height 39
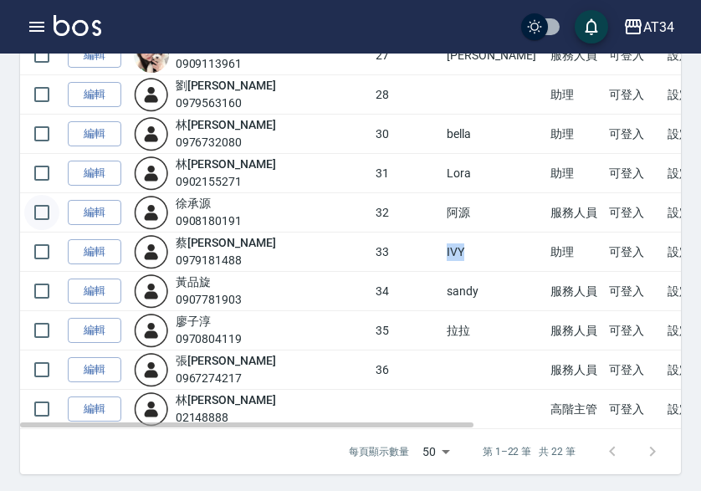
copy td "IVY"
drag, startPoint x: 392, startPoint y: 169, endPoint x: 417, endPoint y: 170, distance: 25.1
click at [442, 170] on td "Lora" at bounding box center [494, 173] width 104 height 39
copy td "Lora"
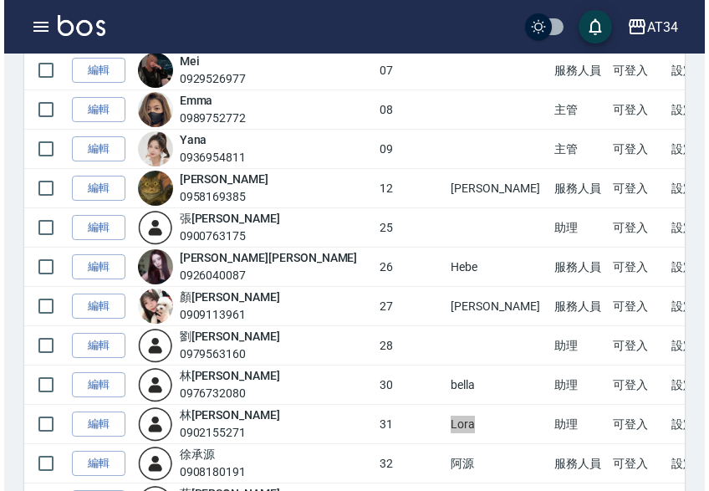
scroll to position [672, 0]
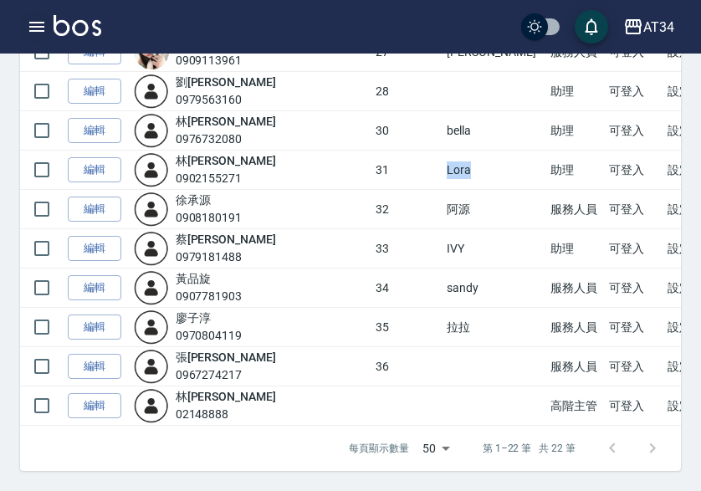
click at [33, 27] on icon "button" at bounding box center [36, 27] width 15 height 10
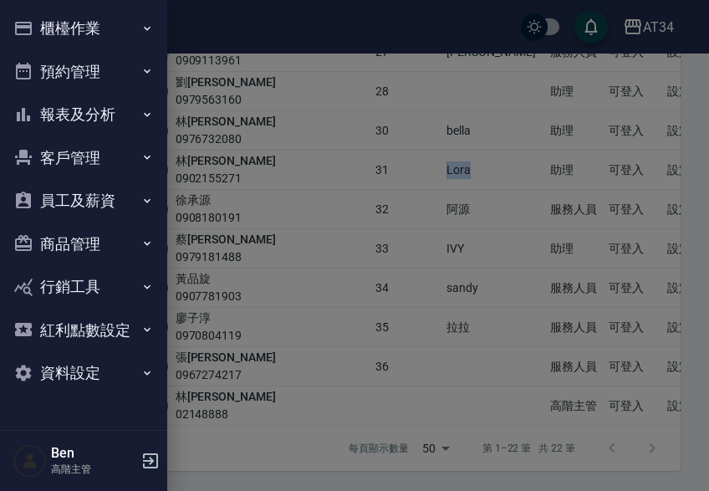
click at [110, 94] on button "報表及分析" at bounding box center [84, 114] width 154 height 43
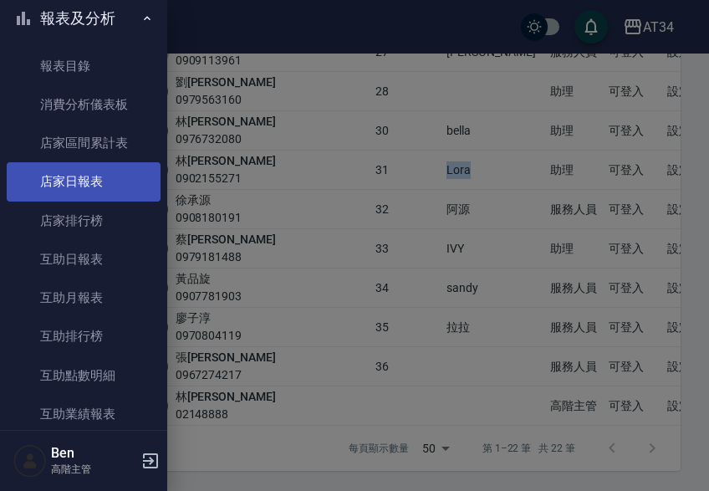
scroll to position [167, 0]
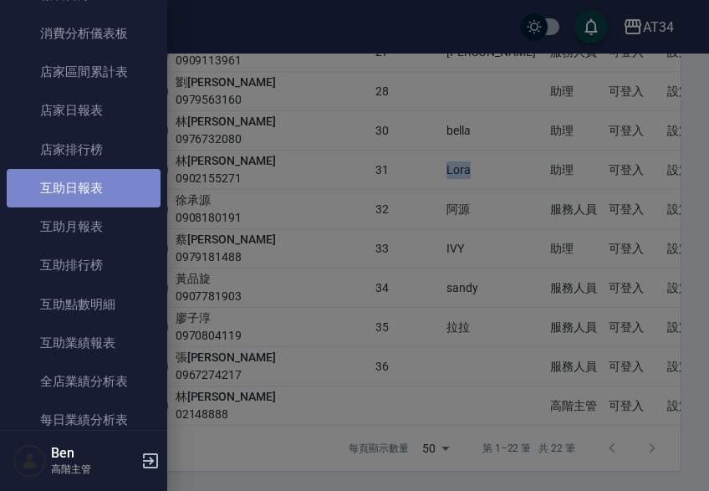
click at [106, 198] on link "互助日報表" at bounding box center [84, 188] width 154 height 38
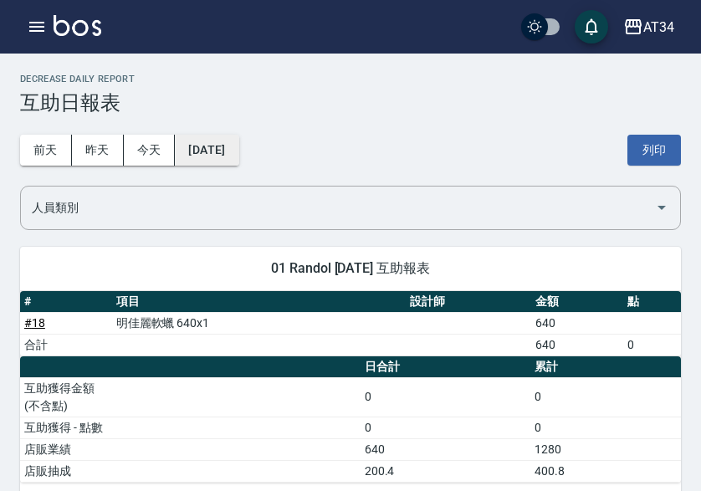
click at [238, 150] on button "2025/09/14" at bounding box center [207, 150] width 64 height 31
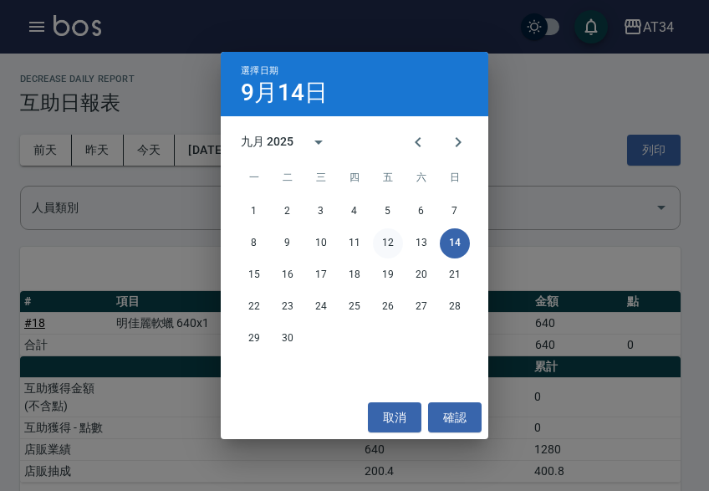
click at [385, 247] on button "12" at bounding box center [388, 243] width 30 height 30
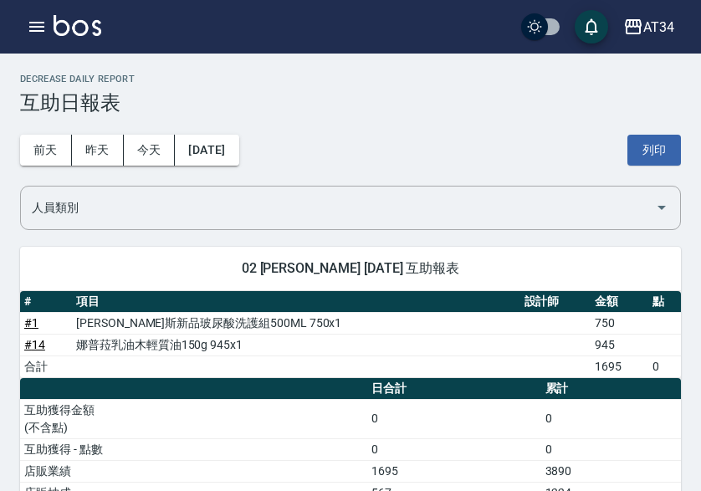
click at [238, 166] on div "前天 昨天 今天 2025/09/12 列印" at bounding box center [350, 150] width 660 height 71
click at [242, 130] on div "前天 昨天 今天 2025/09/12 列印" at bounding box center [350, 150] width 660 height 71
click at [234, 153] on button "2025/09/12" at bounding box center [207, 150] width 64 height 31
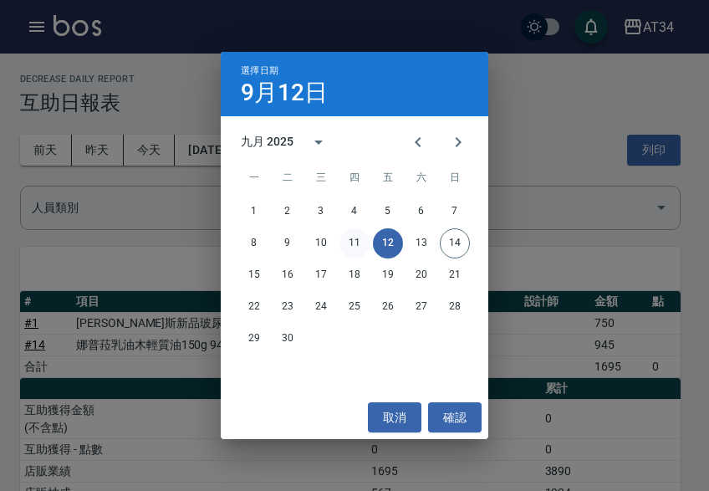
click at [348, 237] on button "11" at bounding box center [354, 243] width 30 height 30
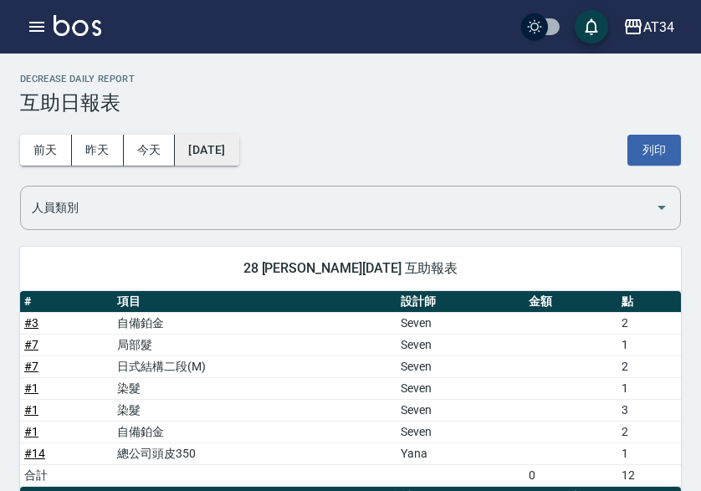
click at [220, 159] on button "2025/09/11" at bounding box center [207, 150] width 64 height 31
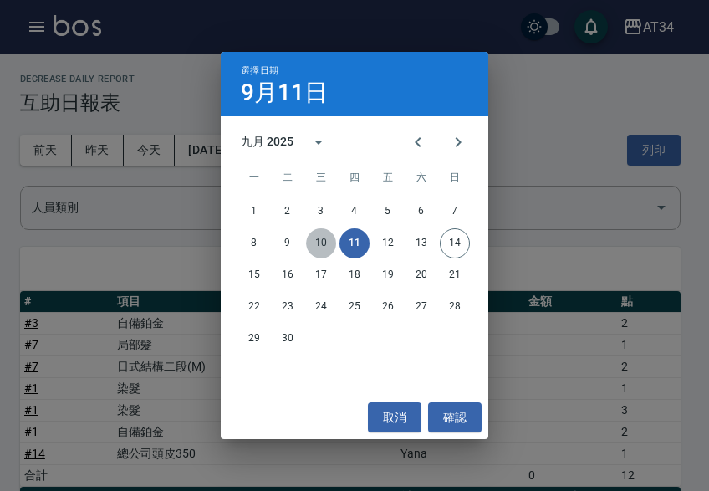
click at [332, 238] on button "10" at bounding box center [321, 243] width 30 height 30
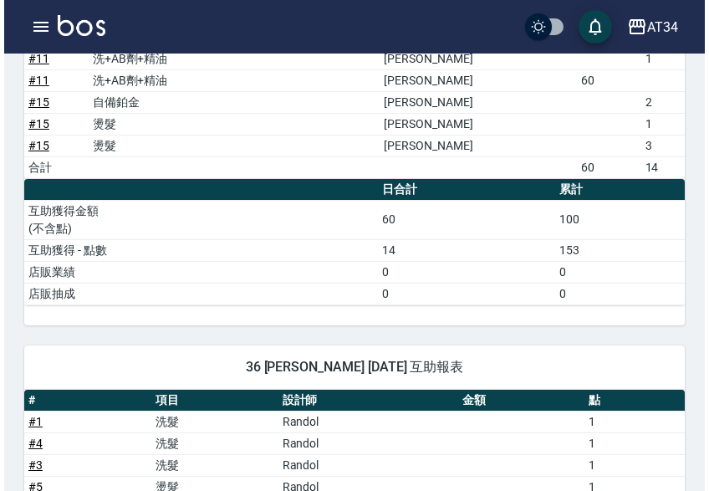
scroll to position [1589, 0]
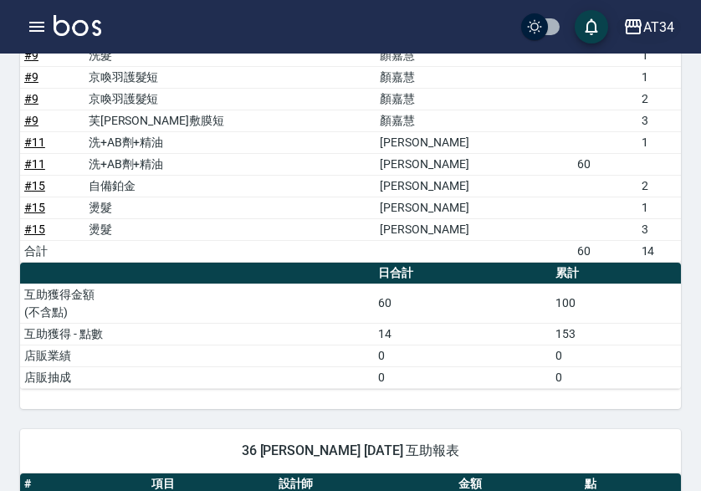
click at [649, 22] on div "AT34" at bounding box center [658, 27] width 31 height 21
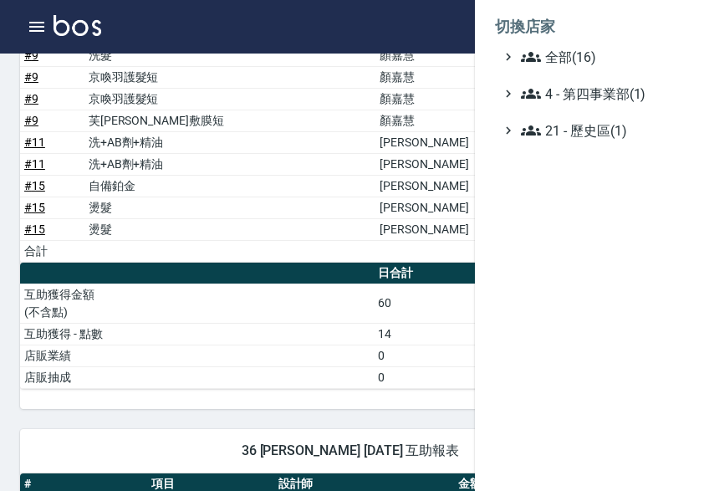
click at [620, 43] on li "切換店家" at bounding box center [592, 27] width 194 height 40
click at [616, 53] on span "全部(16)" at bounding box center [601, 57] width 161 height 20
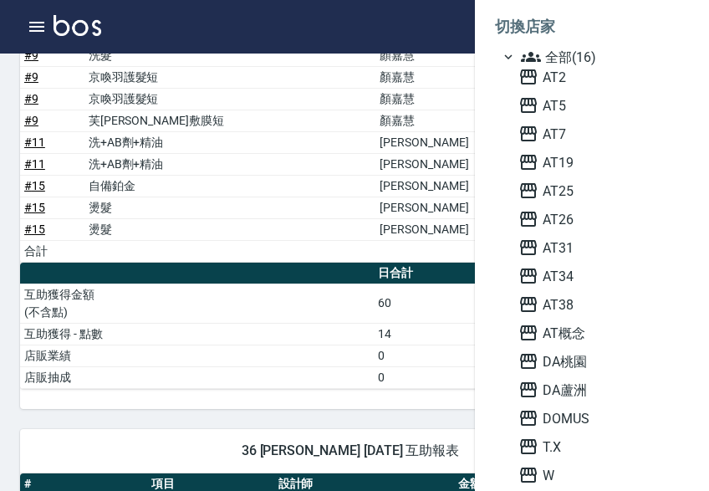
click at [578, 105] on span "AT5" at bounding box center [600, 105] width 164 height 20
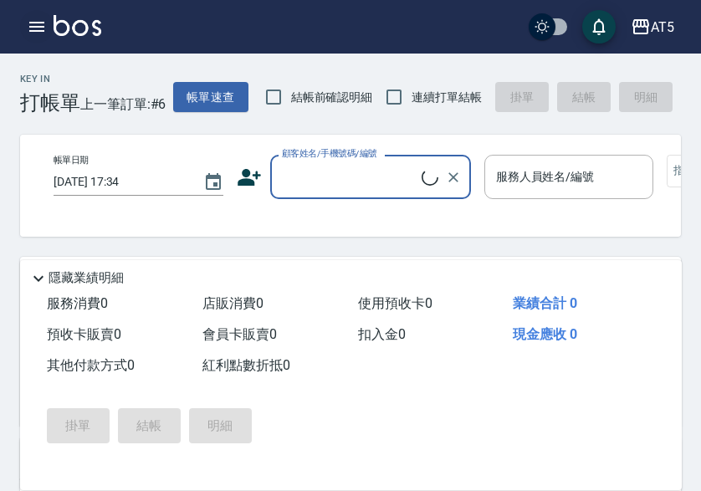
click at [38, 24] on icon "button" at bounding box center [37, 27] width 20 height 20
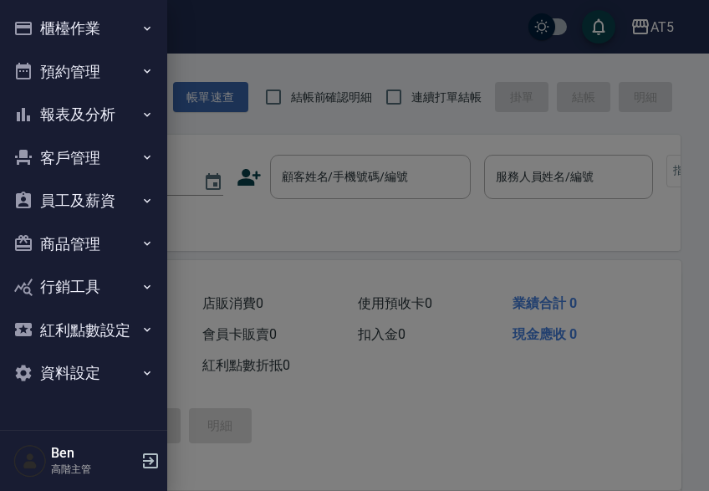
click at [101, 112] on button "報表及分析" at bounding box center [84, 114] width 154 height 43
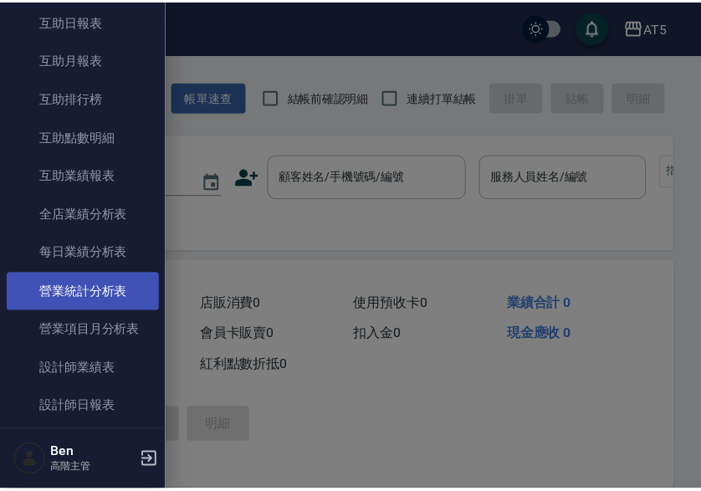
scroll to position [167, 0]
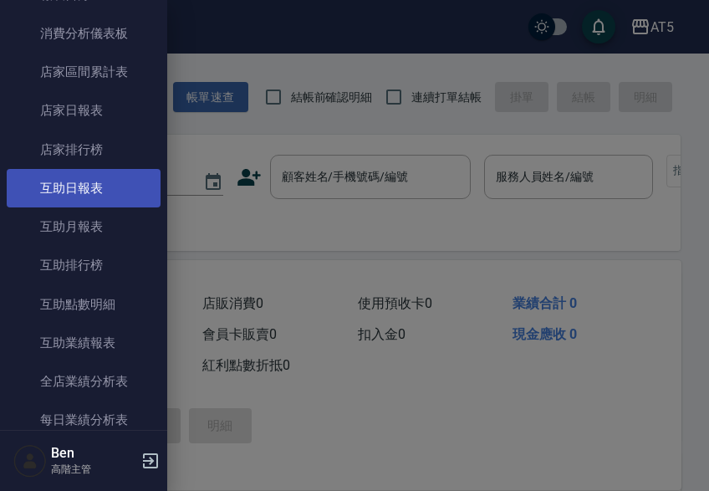
click at [90, 180] on link "互助日報表" at bounding box center [84, 188] width 154 height 38
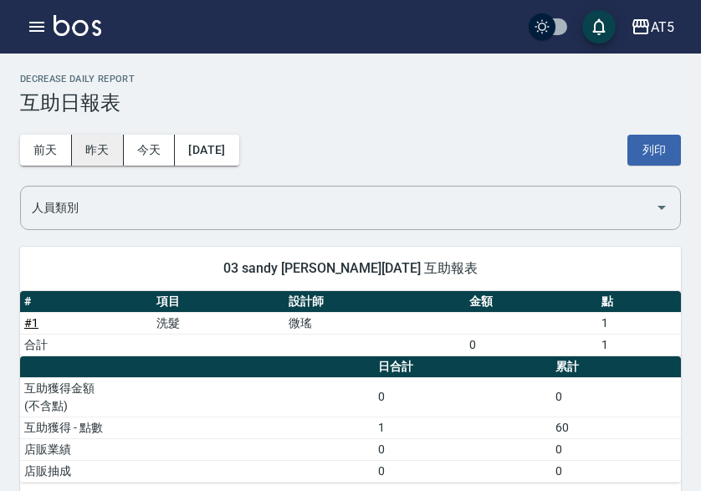
click at [99, 152] on button "昨天" at bounding box center [98, 150] width 52 height 31
drag, startPoint x: 258, startPoint y: 264, endPoint x: 288, endPoint y: 266, distance: 30.1
click at [288, 266] on span "03 sandy 黃品旋 09/13/2025 互助報表" at bounding box center [350, 268] width 620 height 17
copy span "andy"
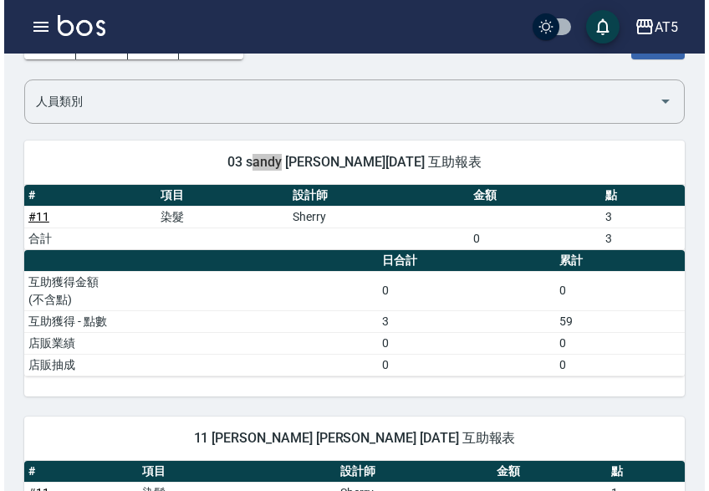
scroll to position [416, 0]
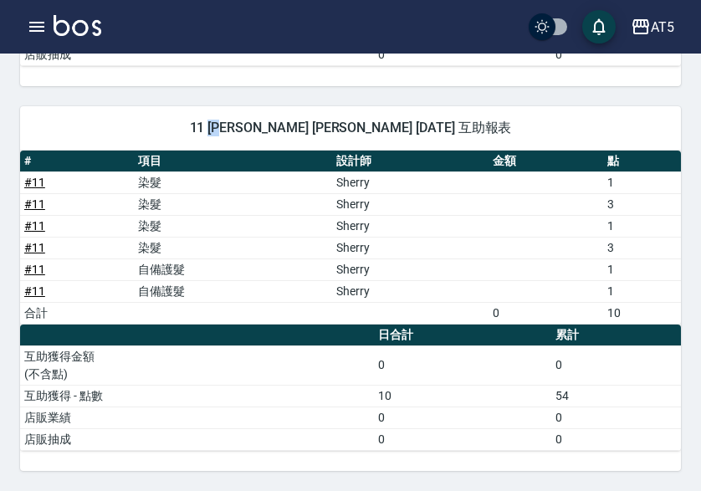
drag, startPoint x: 262, startPoint y: 123, endPoint x: 282, endPoint y: 127, distance: 20.5
click at [282, 127] on span "11 葵葵 張祐芯 09/13/2025 互助報表" at bounding box center [350, 128] width 620 height 17
copy span "葵葵"
click at [660, 22] on div "AT5" at bounding box center [661, 27] width 23 height 21
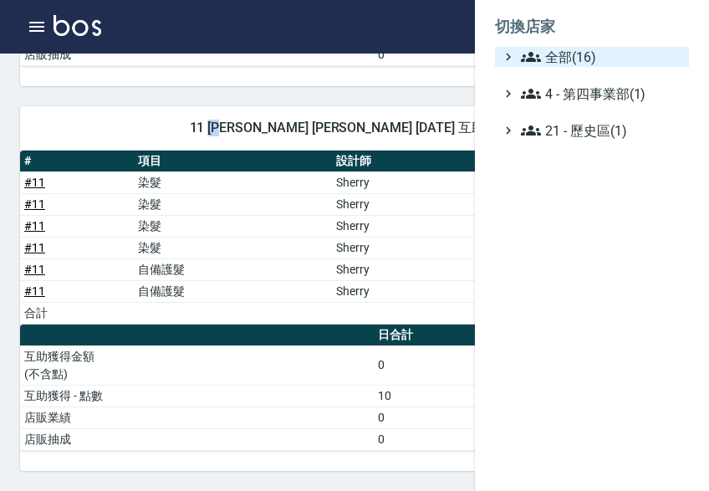
click at [639, 59] on span "全部(16)" at bounding box center [601, 57] width 161 height 20
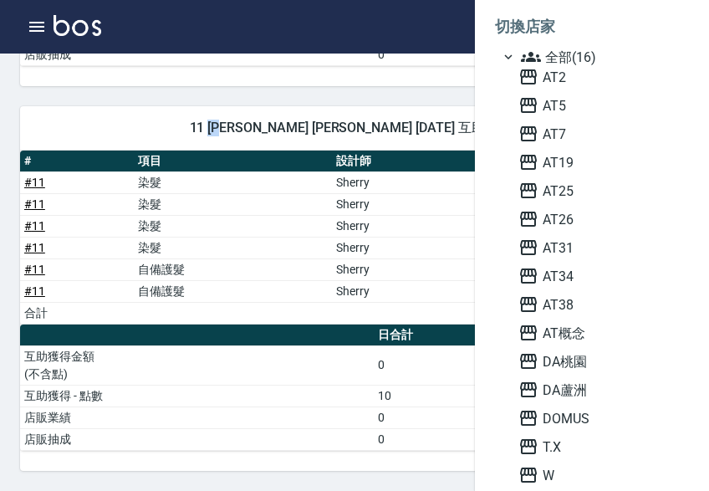
click at [610, 122] on div "AT2 AT5 AT7 AT19 AT25 AT26 AT31 AT34 AT38 AT[GEOGRAPHIC_DATA] [GEOGRAPHIC_DATA]…" at bounding box center [600, 290] width 177 height 446
click at [609, 131] on span "AT7" at bounding box center [600, 134] width 164 height 20
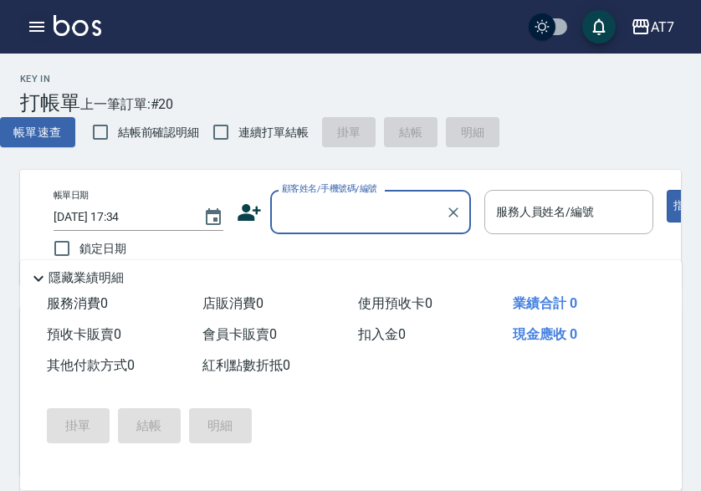
click at [44, 23] on icon "button" at bounding box center [36, 27] width 15 height 10
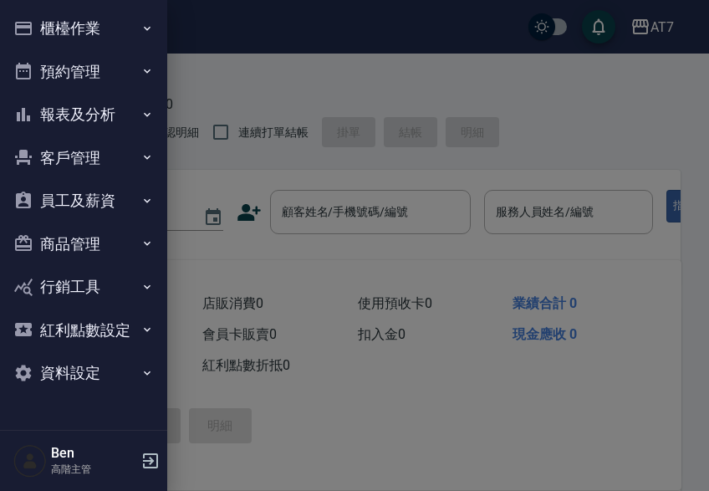
click at [93, 209] on button "員工及薪資" at bounding box center [84, 200] width 154 height 43
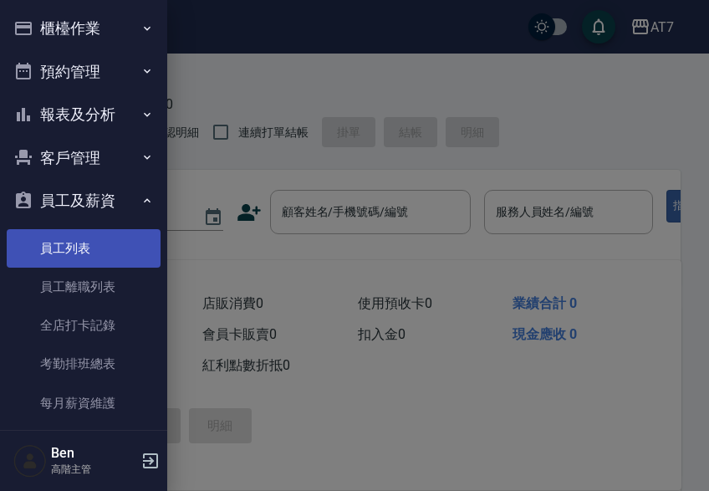
click at [79, 237] on link "員工列表" at bounding box center [84, 248] width 154 height 38
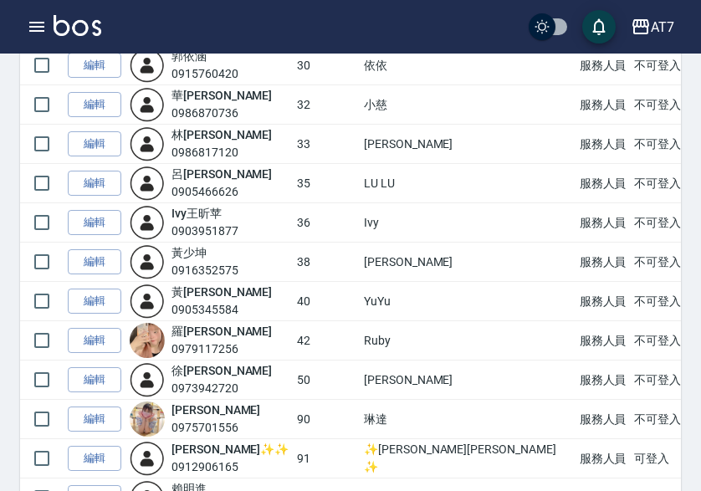
scroll to position [920, 0]
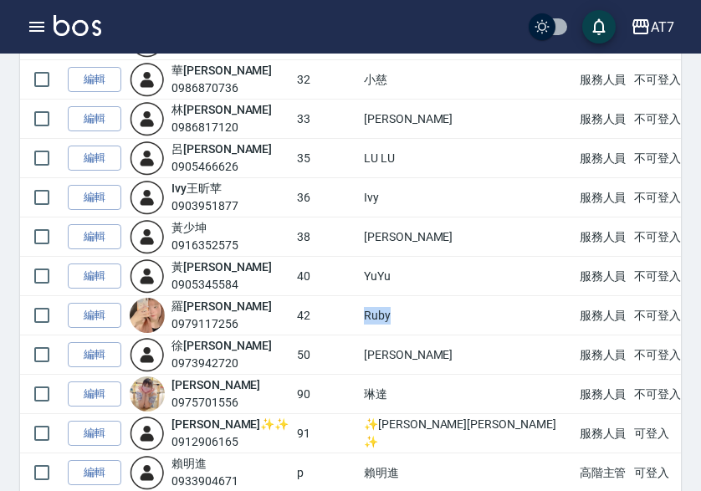
drag, startPoint x: 373, startPoint y: 313, endPoint x: 400, endPoint y: 315, distance: 26.9
click at [400, 315] on td "Ruby" at bounding box center [468, 315] width 216 height 39
copy td "Ruby"
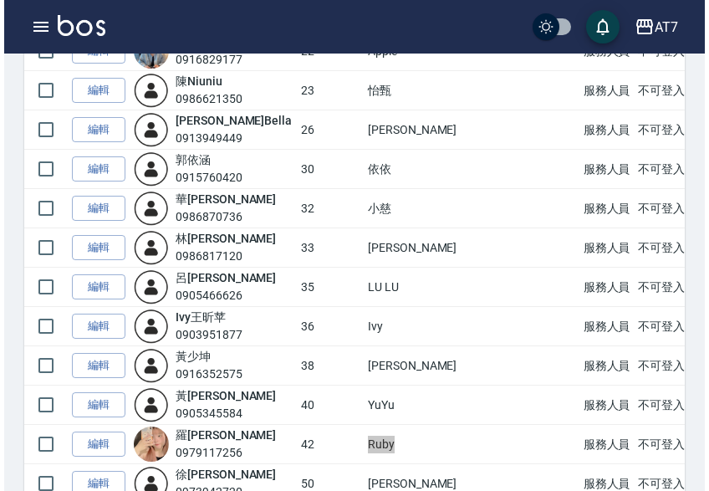
scroll to position [752, 0]
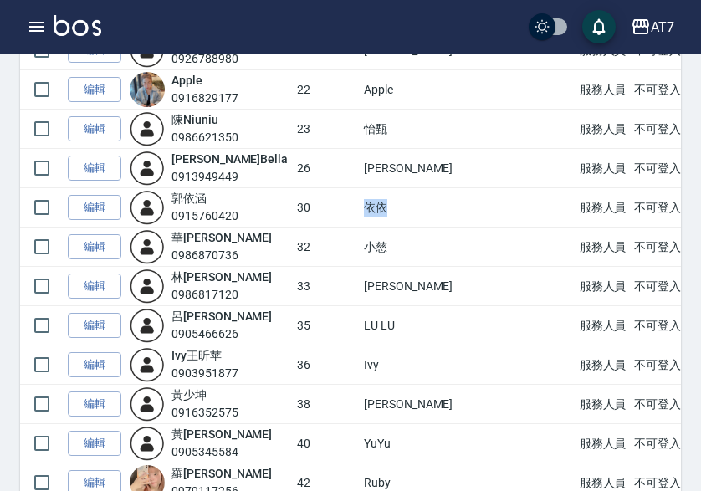
drag, startPoint x: 373, startPoint y: 214, endPoint x: 400, endPoint y: 211, distance: 27.0
click at [400, 211] on td "依依" at bounding box center [468, 207] width 216 height 39
copy td "依依"
drag, startPoint x: 371, startPoint y: 246, endPoint x: 393, endPoint y: 246, distance: 21.7
click at [393, 246] on td "小慈" at bounding box center [468, 246] width 216 height 39
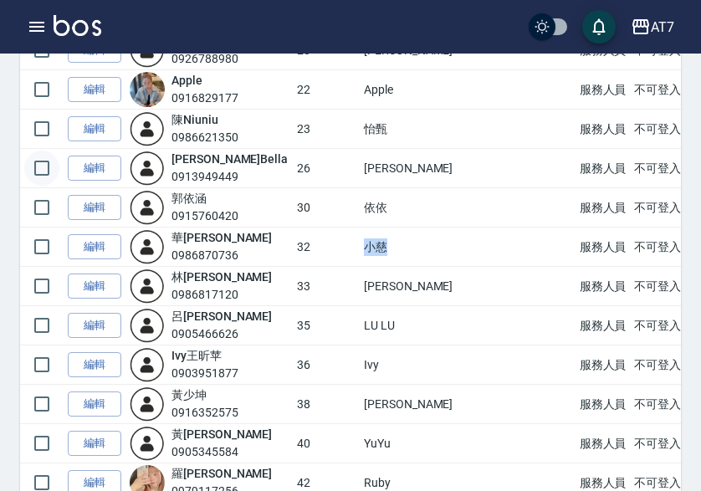
copy td "小慈"
drag, startPoint x: 370, startPoint y: 402, endPoint x: 406, endPoint y: 403, distance: 36.8
click at [406, 403] on td "[PERSON_NAME]" at bounding box center [468, 404] width 216 height 39
copy td "[PERSON_NAME]"
drag, startPoint x: 375, startPoint y: 442, endPoint x: 402, endPoint y: 444, distance: 27.6
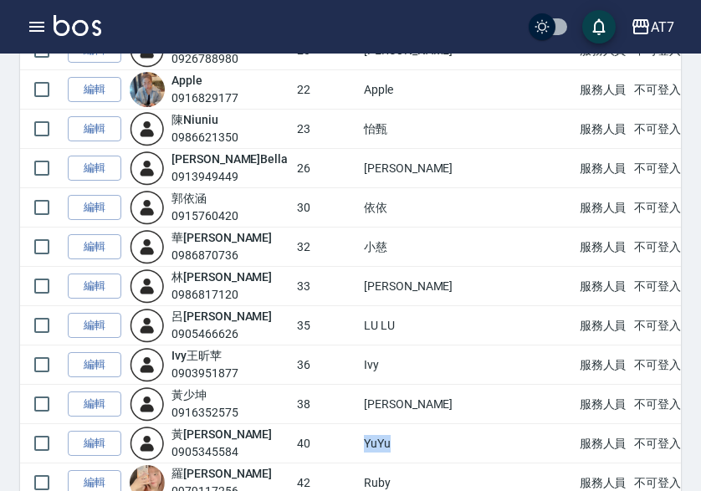
click at [402, 444] on td "YuYu" at bounding box center [468, 443] width 216 height 39
copy td "YuYu"
drag, startPoint x: 370, startPoint y: 328, endPoint x: 399, endPoint y: 328, distance: 28.4
click at [399, 328] on td "LU LU" at bounding box center [468, 325] width 216 height 39
copy td "LU LU"
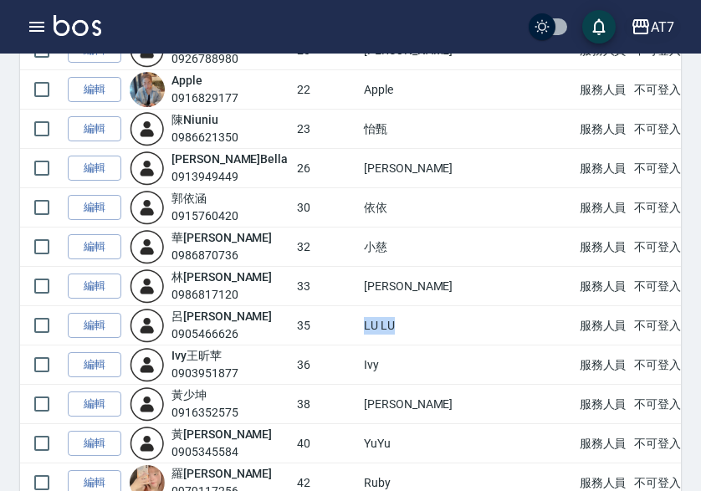
click at [671, 28] on div "AT7" at bounding box center [661, 27] width 23 height 21
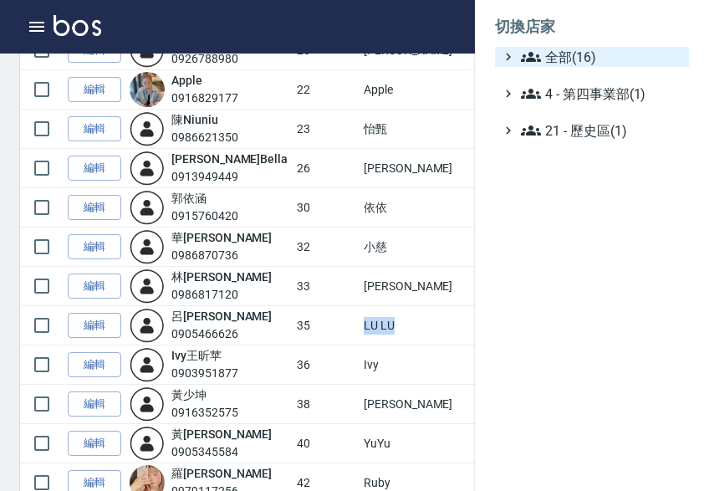
click at [657, 57] on span "全部(16)" at bounding box center [601, 57] width 161 height 20
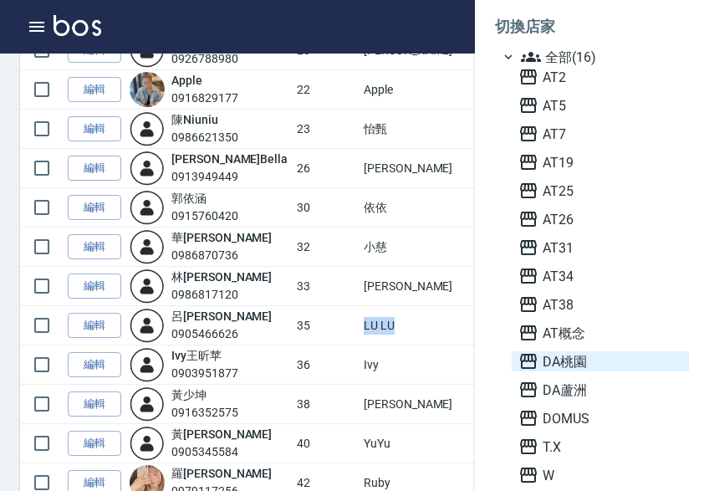
click at [598, 356] on span "DA桃園" at bounding box center [600, 361] width 164 height 20
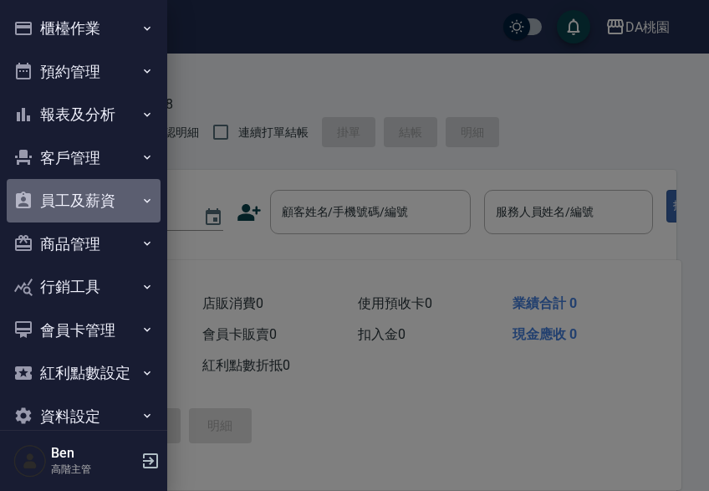
click at [105, 201] on button "員工及薪資" at bounding box center [84, 200] width 154 height 43
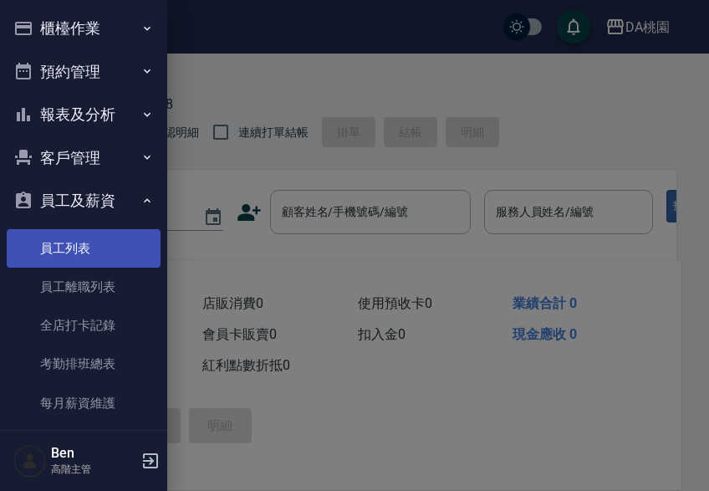
click at [84, 235] on link "員工列表" at bounding box center [84, 248] width 154 height 38
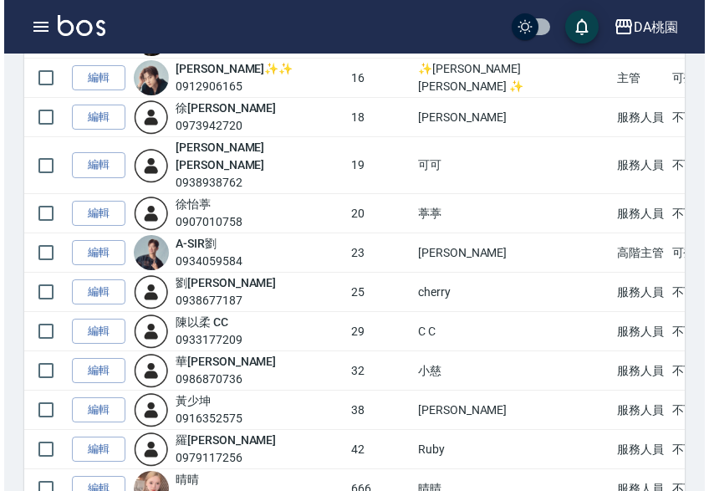
scroll to position [418, 0]
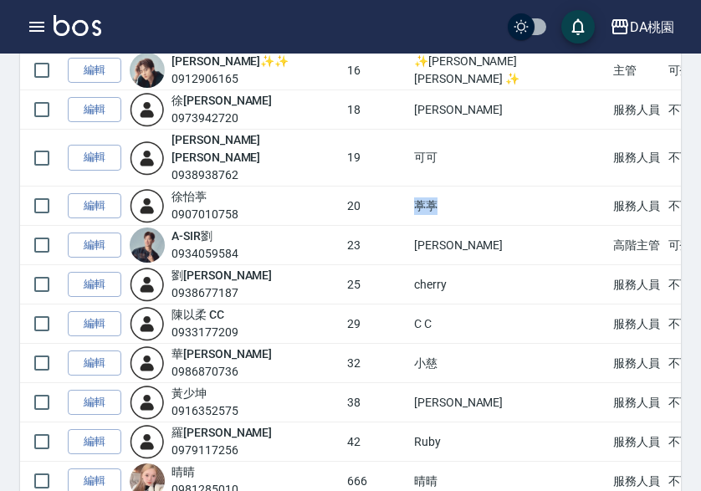
drag, startPoint x: 365, startPoint y: 187, endPoint x: 405, endPoint y: 187, distance: 40.1
click at [410, 187] on td "葶葶" at bounding box center [509, 205] width 199 height 39
copy td "葶葶"
drag, startPoint x: 371, startPoint y: 266, endPoint x: 418, endPoint y: 266, distance: 46.8
click at [418, 266] on td "cherry" at bounding box center [509, 284] width 199 height 39
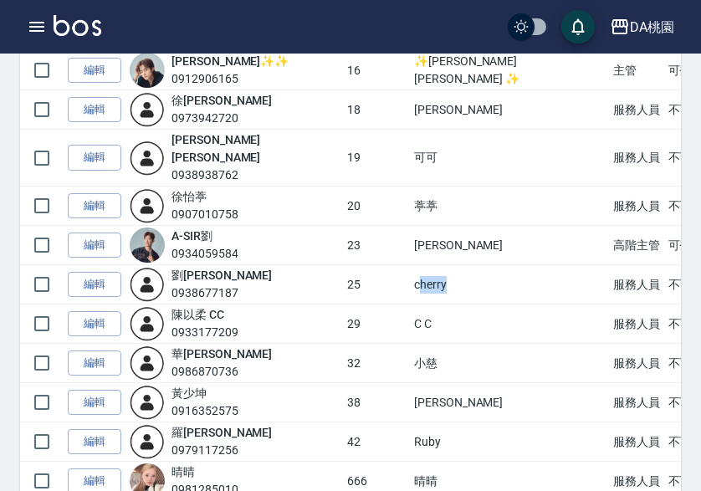
copy td "herry"
drag, startPoint x: 366, startPoint y: 144, endPoint x: 384, endPoint y: 144, distance: 17.6
click at [410, 144] on td "可可" at bounding box center [509, 158] width 199 height 57
drag, startPoint x: 365, startPoint y: 147, endPoint x: 388, endPoint y: 150, distance: 23.5
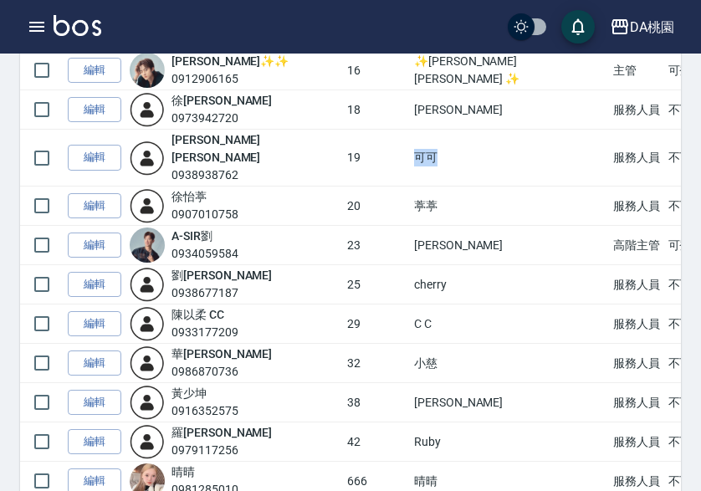
click at [410, 150] on td "可可" at bounding box center [509, 158] width 199 height 57
copy td "可可"
drag, startPoint x: 364, startPoint y: 107, endPoint x: 390, endPoint y: 108, distance: 26.8
click at [410, 108] on td "[PERSON_NAME]" at bounding box center [509, 109] width 199 height 39
copy td "[PERSON_NAME]"
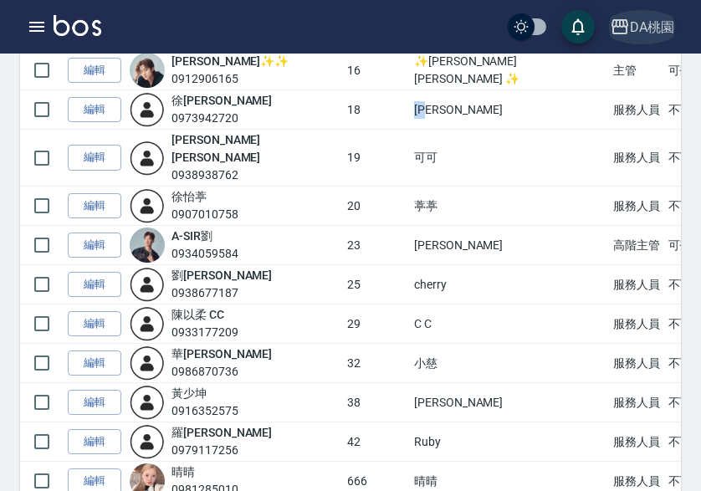
click at [638, 27] on div "DA桃園" at bounding box center [652, 27] width 44 height 21
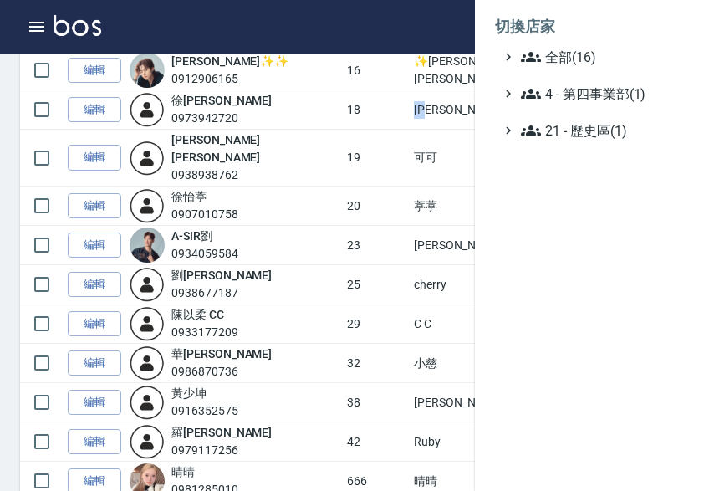
click at [635, 48] on span "全部(16)" at bounding box center [601, 57] width 161 height 20
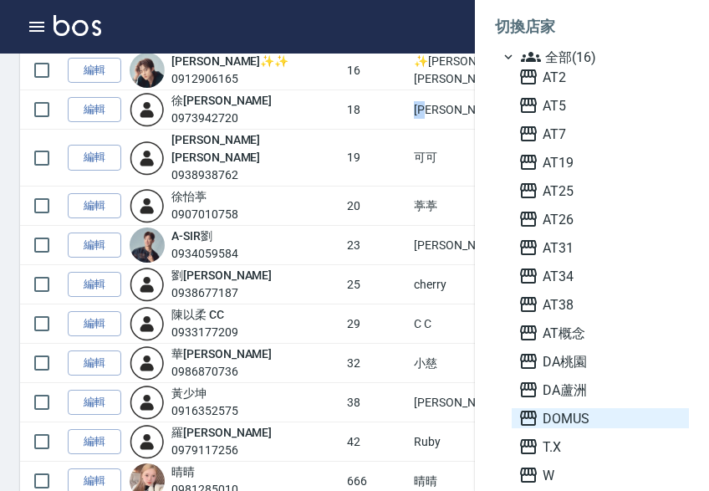
click at [581, 417] on span "DOMUS" at bounding box center [600, 418] width 164 height 20
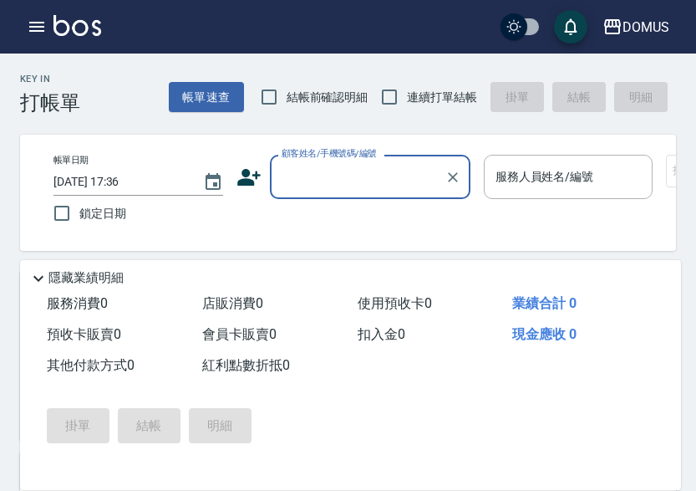
click at [39, 29] on icon "button" at bounding box center [37, 27] width 20 height 20
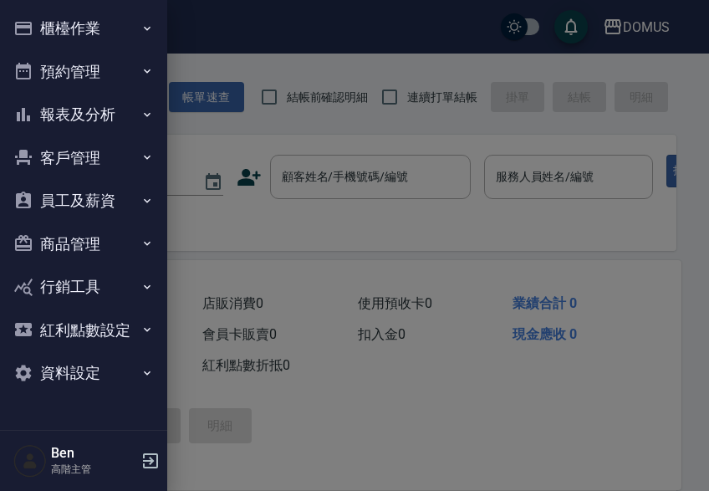
click at [99, 202] on button "員工及薪資" at bounding box center [84, 200] width 154 height 43
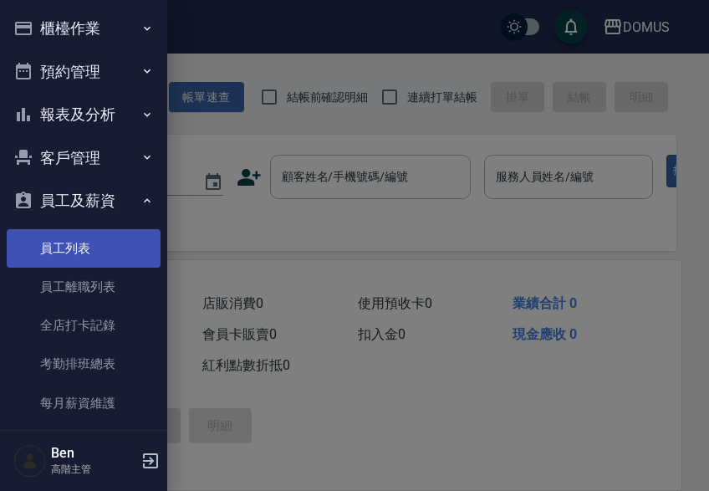
click at [88, 231] on link "員工列表" at bounding box center [84, 248] width 154 height 38
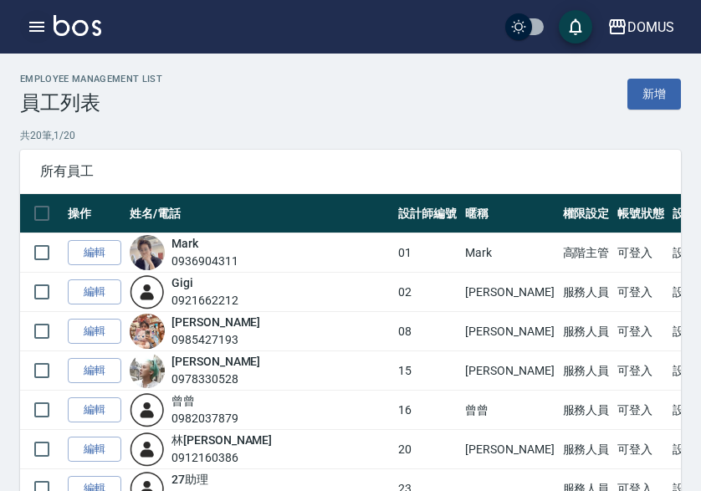
click at [43, 34] on icon "button" at bounding box center [37, 27] width 20 height 20
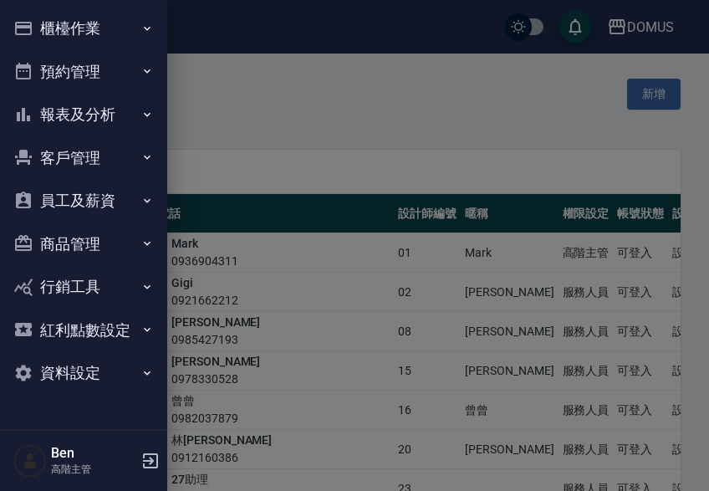
click at [100, 115] on button "報表及分析" at bounding box center [84, 114] width 154 height 43
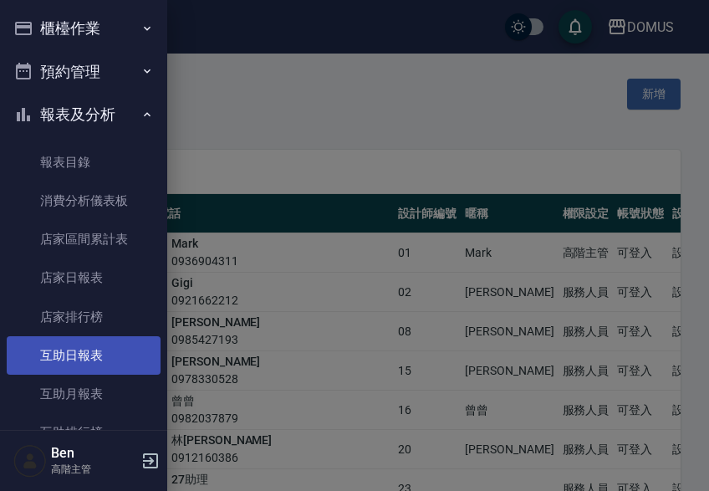
click at [84, 346] on link "互助日報表" at bounding box center [84, 355] width 154 height 38
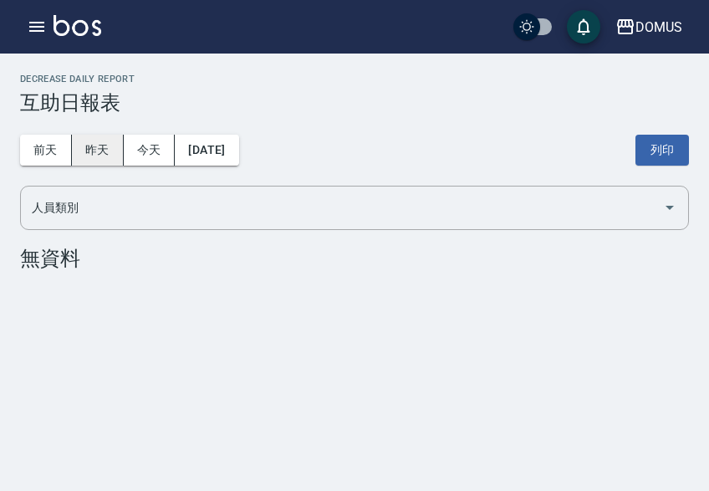
click at [107, 148] on button "昨天" at bounding box center [98, 150] width 52 height 31
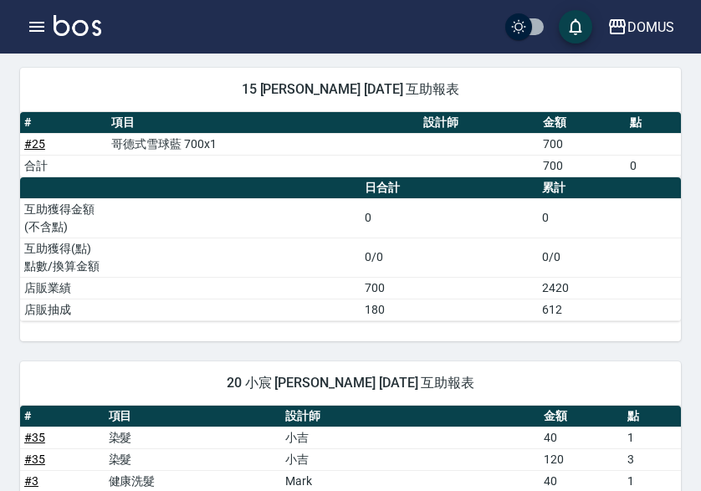
scroll to position [418, 0]
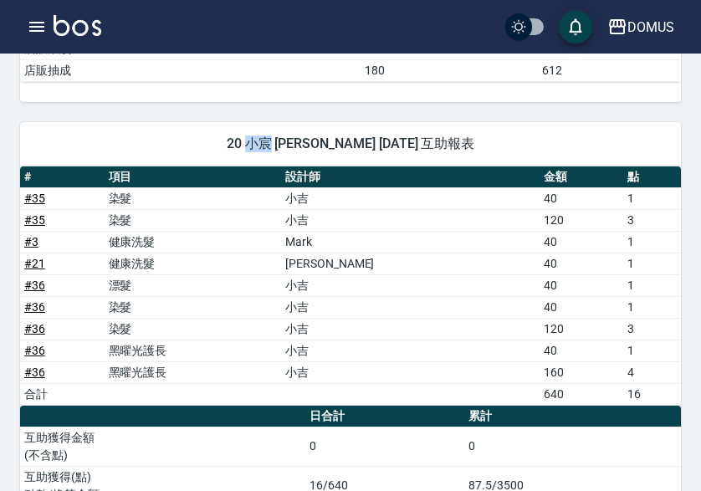
drag, startPoint x: 262, startPoint y: 138, endPoint x: 285, endPoint y: 143, distance: 23.9
click at [285, 143] on span "20 小宸 [PERSON_NAME] [DATE] 互助報表" at bounding box center [350, 143] width 620 height 17
copy span "[PERSON_NAME]"
click at [282, 247] on td "健康洗髮" at bounding box center [193, 242] width 177 height 22
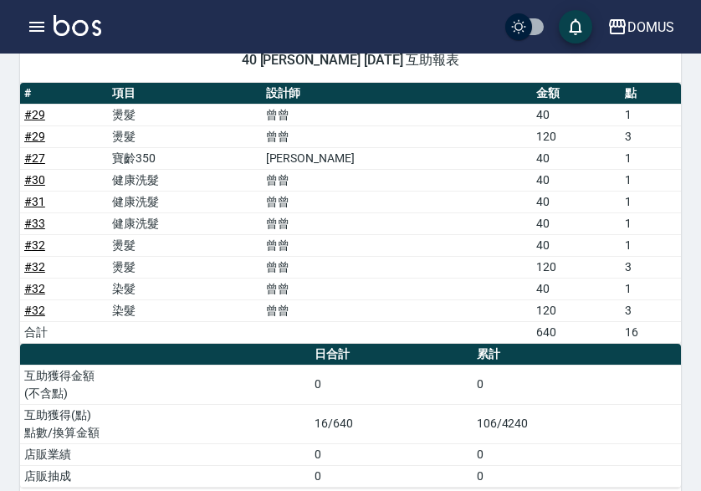
scroll to position [2495, 0]
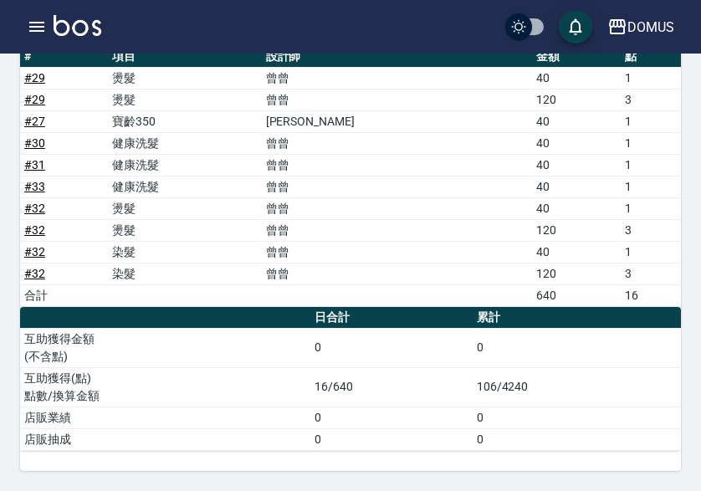
click at [385, 186] on td "曾曾" at bounding box center [397, 187] width 271 height 22
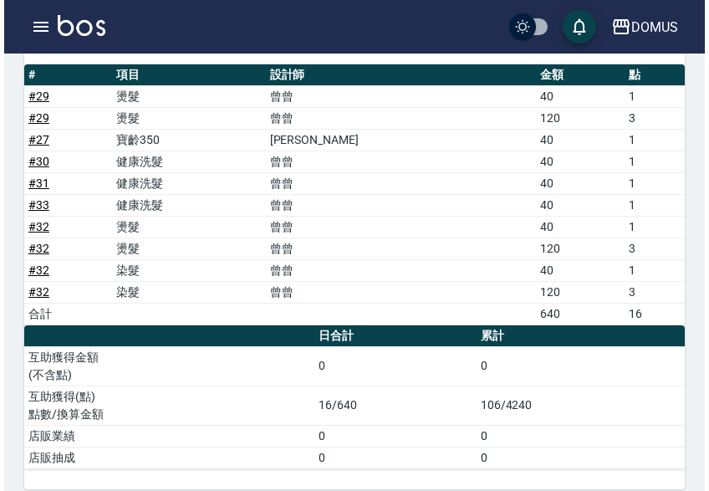
scroll to position [2077, 0]
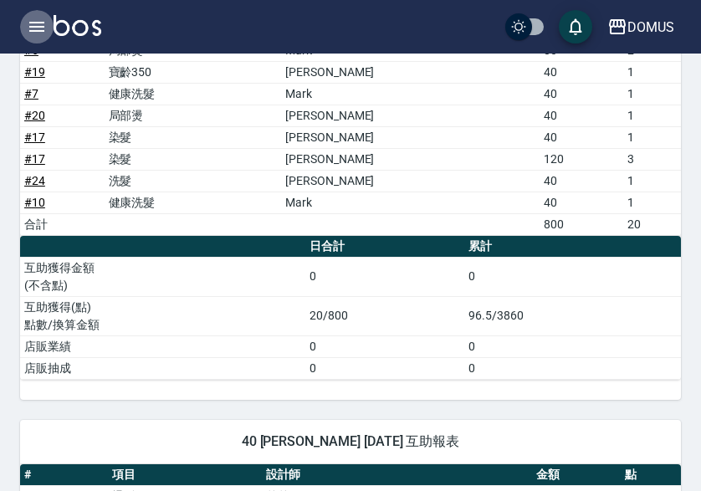
click at [31, 28] on icon "button" at bounding box center [37, 27] width 20 height 20
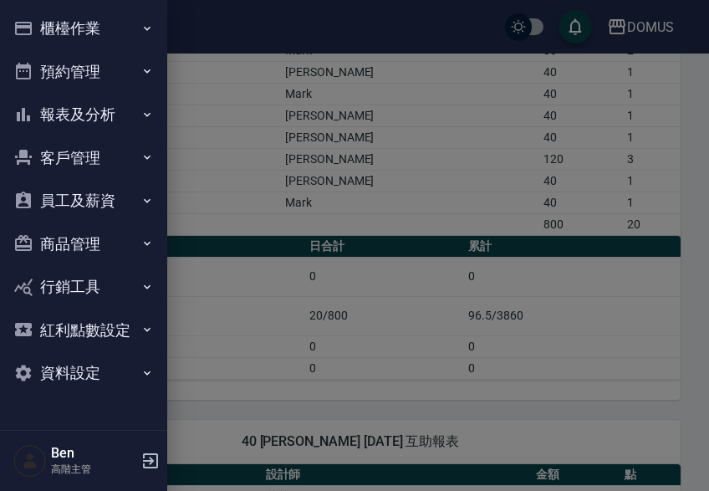
click at [94, 191] on button "員工及薪資" at bounding box center [84, 200] width 154 height 43
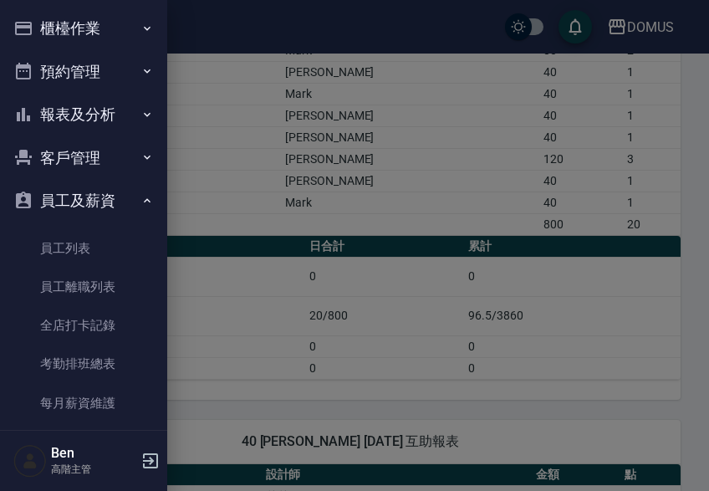
click at [76, 219] on button "員工及薪資" at bounding box center [84, 200] width 154 height 43
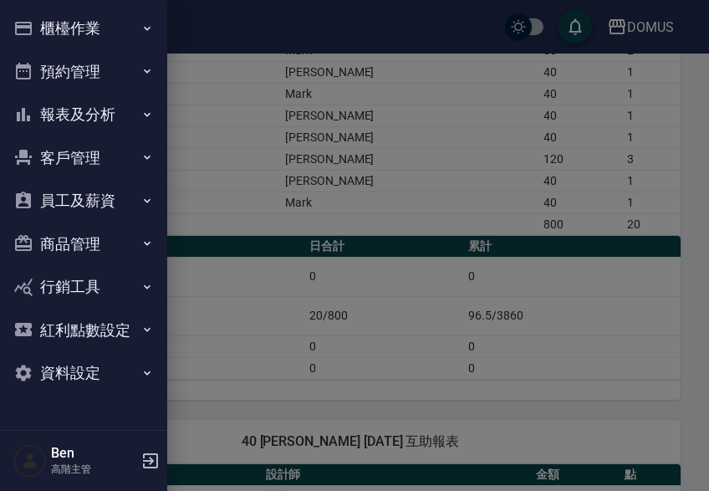
click at [79, 245] on button "商品管理" at bounding box center [84, 243] width 154 height 43
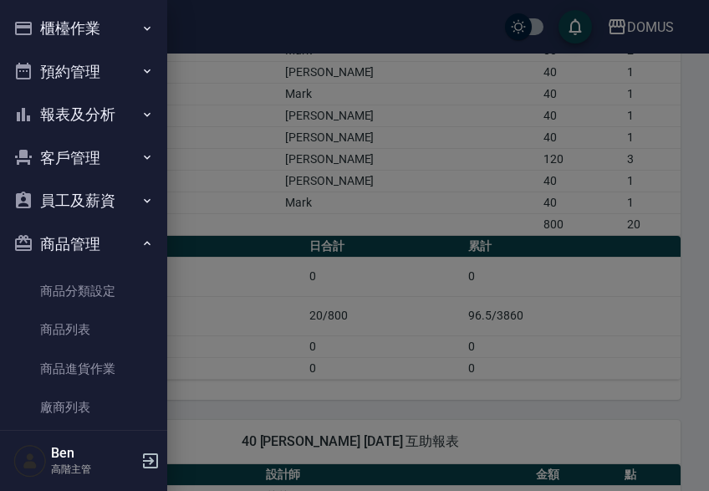
click at [93, 190] on button "員工及薪資" at bounding box center [84, 200] width 154 height 43
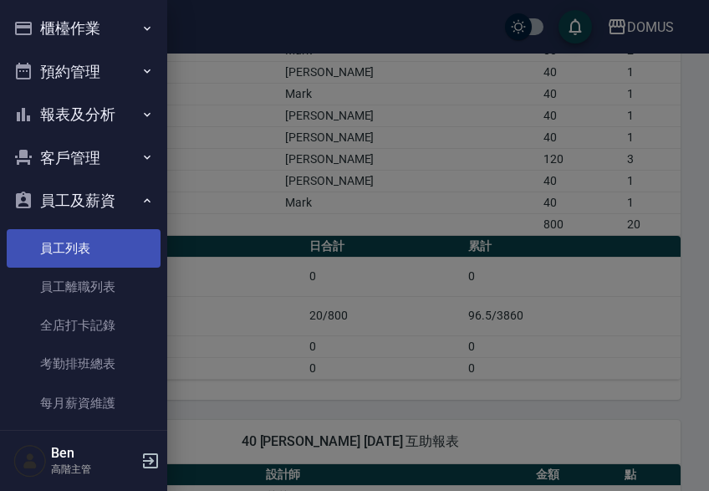
click at [74, 256] on link "員工列表" at bounding box center [84, 248] width 154 height 38
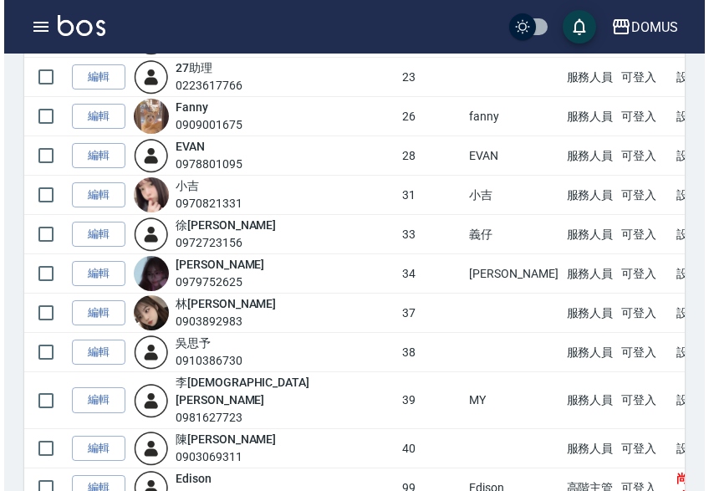
scroll to position [502, 0]
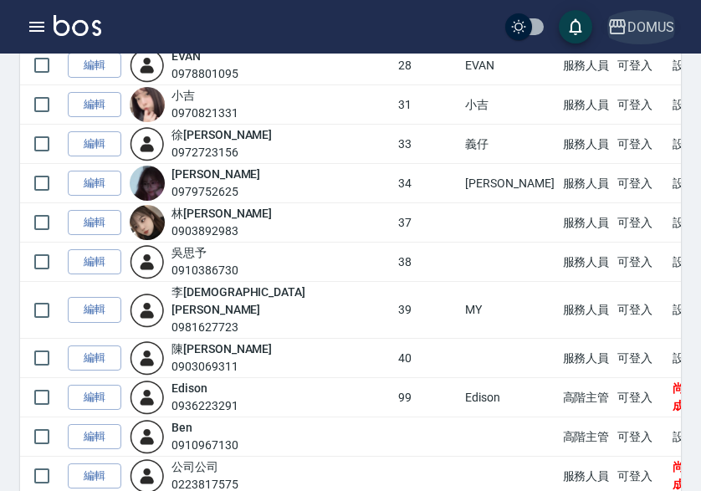
click at [646, 25] on div "DOMUS" at bounding box center [650, 27] width 47 height 21
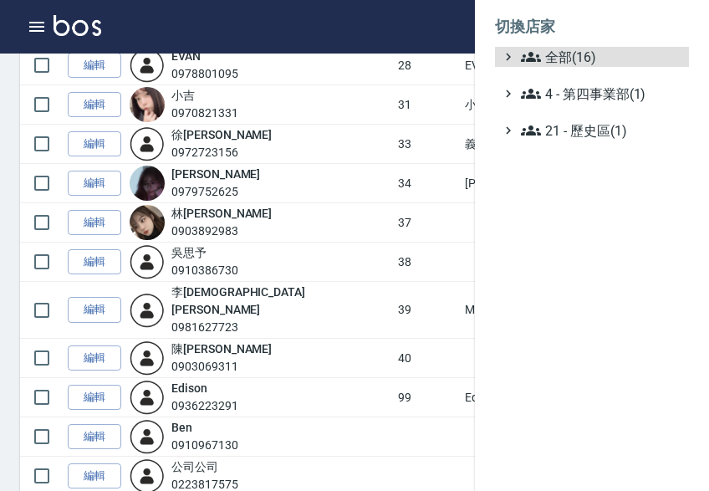
click at [631, 60] on span "全部(16)" at bounding box center [601, 57] width 161 height 20
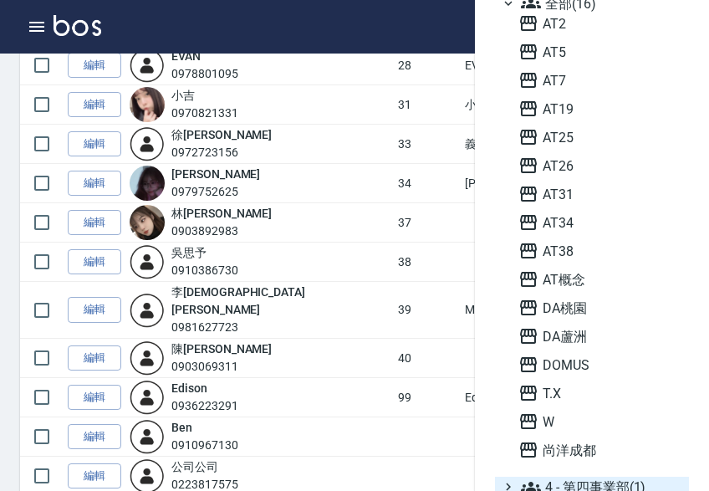
scroll to position [103, 0]
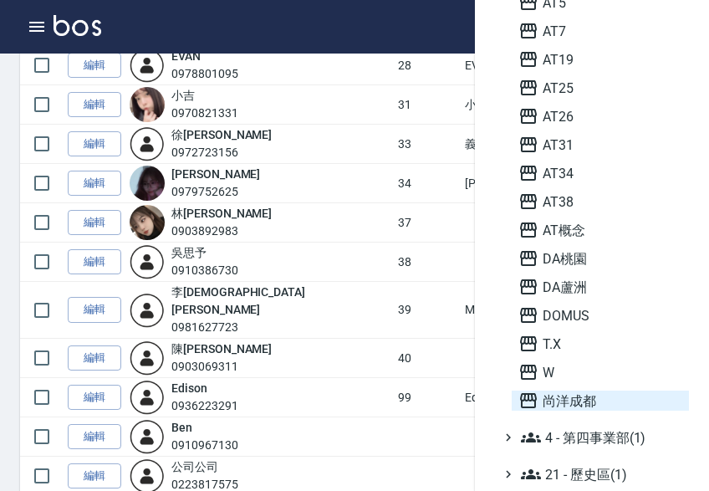
click at [606, 403] on span "尚洋成都" at bounding box center [600, 400] width 164 height 20
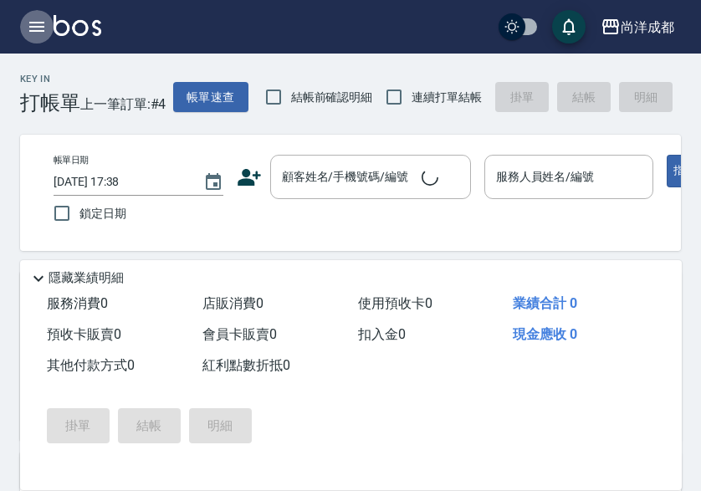
click at [38, 30] on icon "button" at bounding box center [36, 27] width 15 height 10
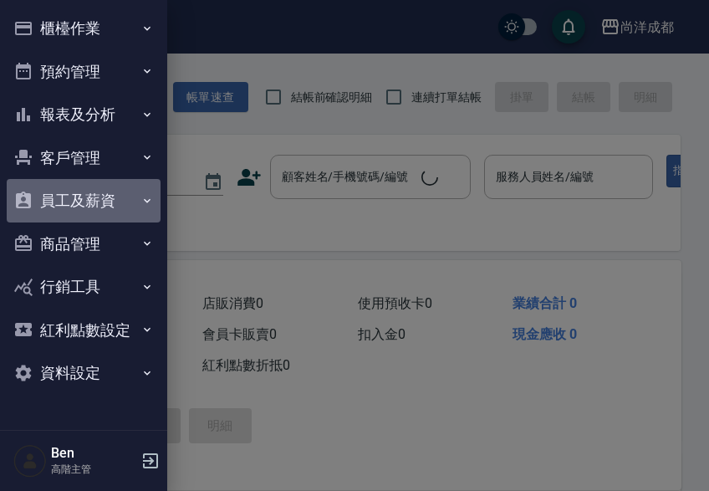
click at [115, 197] on button "員工及薪資" at bounding box center [84, 200] width 154 height 43
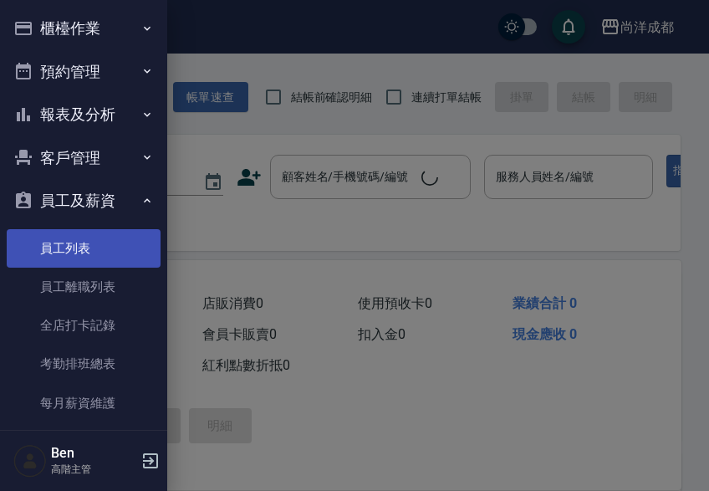
click at [103, 242] on link "員工列表" at bounding box center [84, 248] width 154 height 38
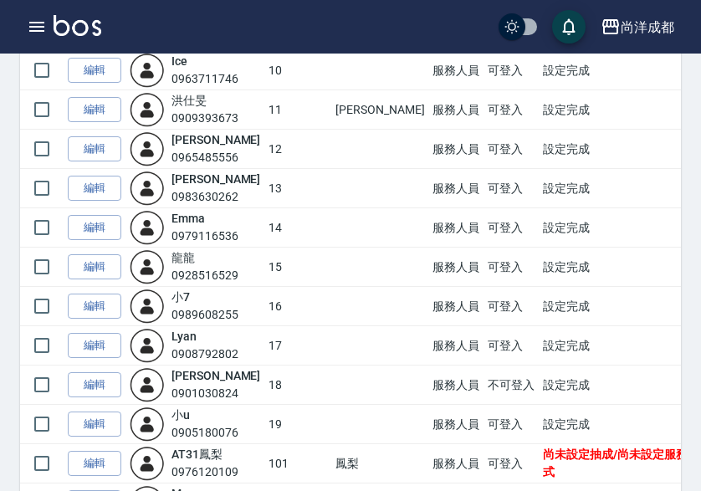
scroll to position [334, 0]
